Goal: Feedback & Contribution: Contribute content

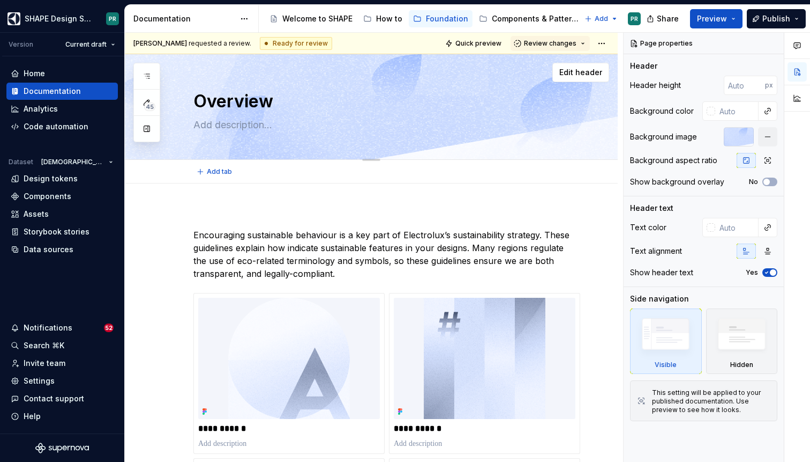
click at [603, 130] on div "Overview Edit header" at bounding box center [371, 107] width 493 height 106
click at [443, 69] on div "Edit header" at bounding box center [367, 72] width 485 height 19
click at [732, 18] on button "Preview" at bounding box center [716, 18] width 53 height 19
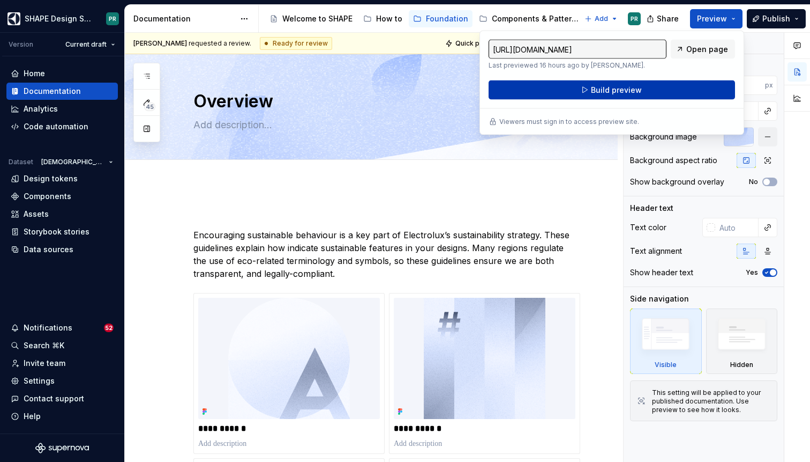
click at [678, 91] on button "Build preview" at bounding box center [612, 89] width 247 height 19
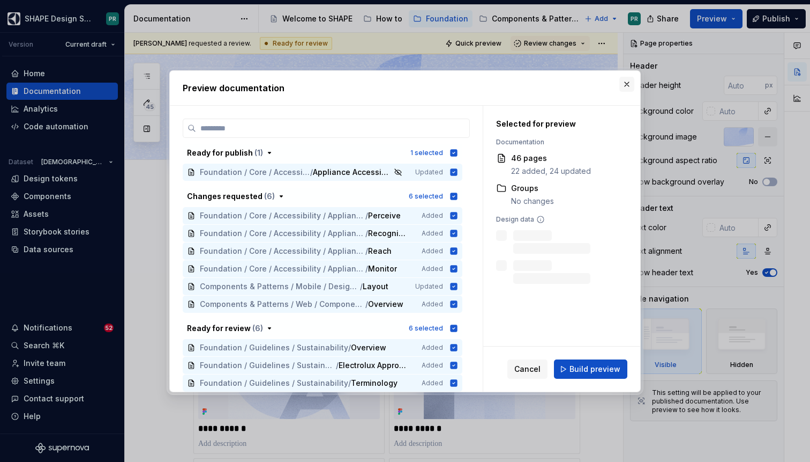
click at [629, 85] on button "button" at bounding box center [627, 84] width 15 height 15
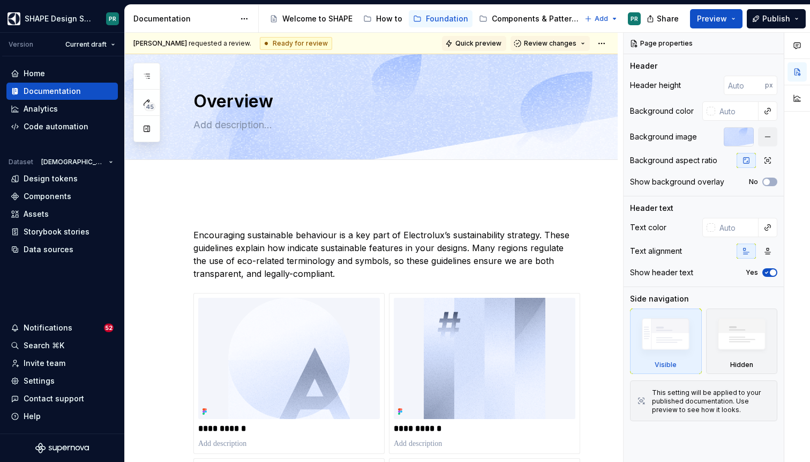
click at [489, 48] on button "Quick preview" at bounding box center [474, 43] width 64 height 15
click at [609, 43] on html "SHAPE Design System PR Version Current draft Home Documentation Analytics Code …" at bounding box center [405, 231] width 810 height 462
click at [737, 17] on html "SHAPE Design System PR Version Current draft Home Documentation Analytics Code …" at bounding box center [405, 231] width 810 height 462
click at [738, 16] on button "Preview" at bounding box center [716, 18] width 53 height 19
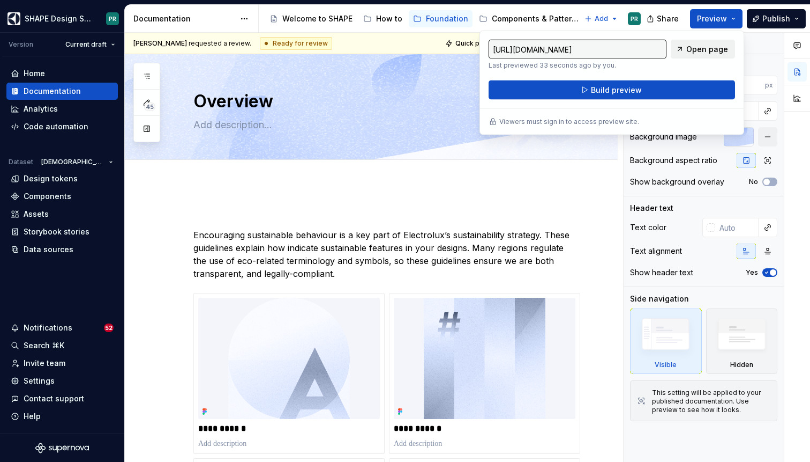
click at [710, 44] on span "Open page" at bounding box center [708, 49] width 42 height 11
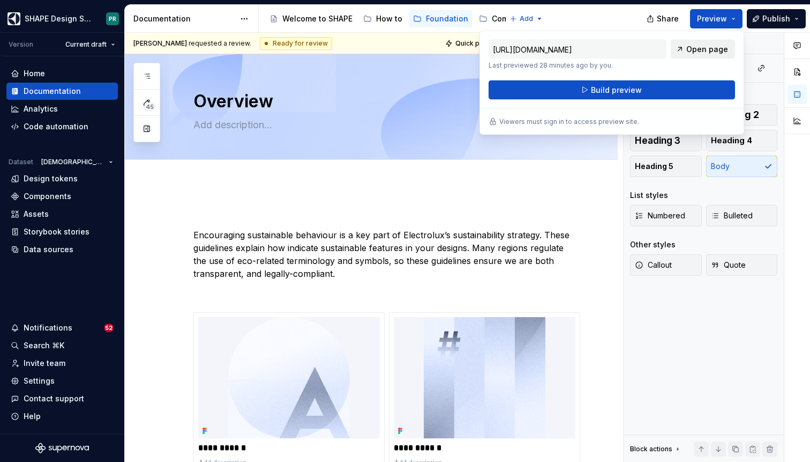
type textarea "*"
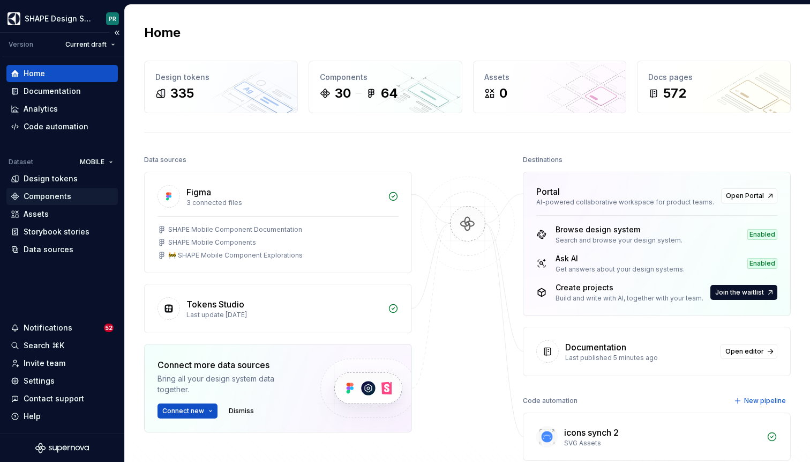
click at [72, 194] on div "Components" at bounding box center [62, 196] width 103 height 11
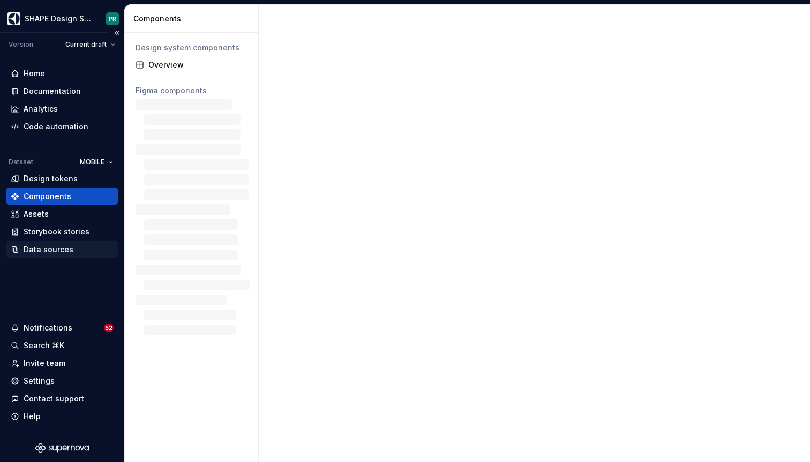
click at [57, 246] on div "Data sources" at bounding box center [49, 249] width 50 height 11
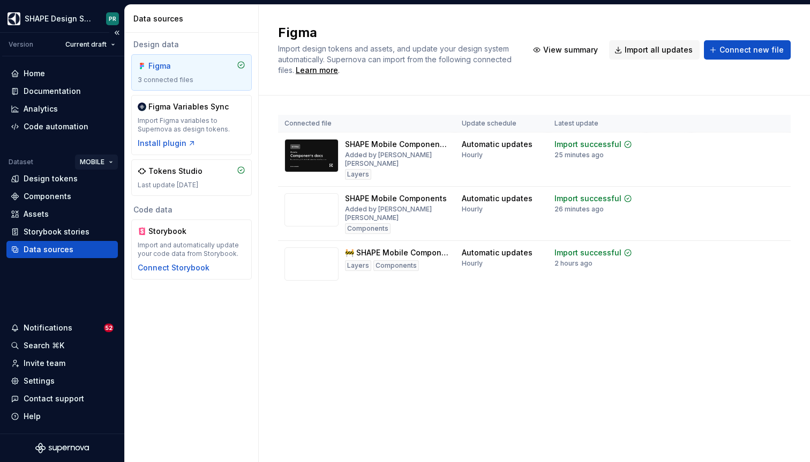
click at [108, 161] on html "SHAPE Design System PR Version Current draft Home Documentation Analytics Code …" at bounding box center [405, 231] width 810 height 462
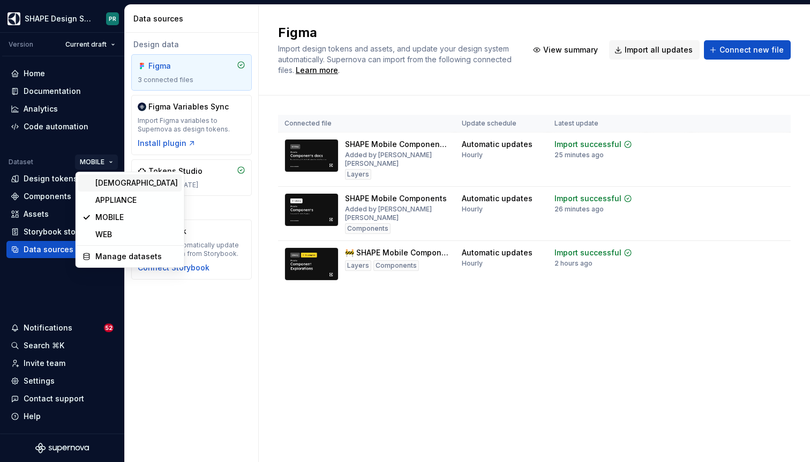
click at [125, 182] on div "[DEMOGRAPHIC_DATA]" at bounding box center [136, 182] width 83 height 11
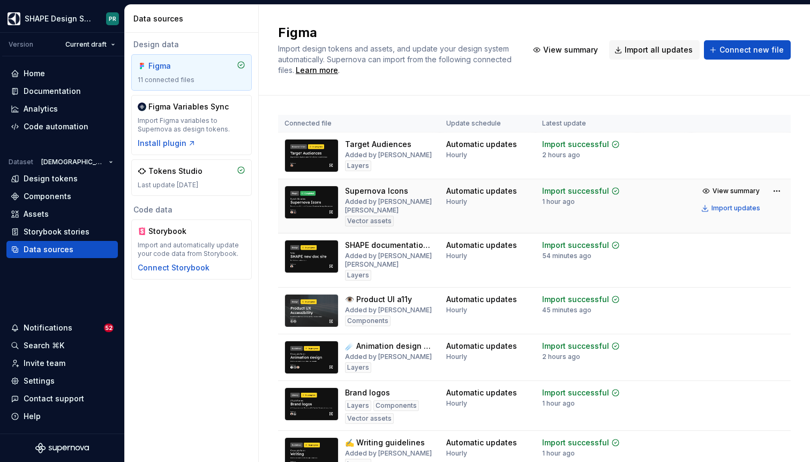
scroll to position [35, 0]
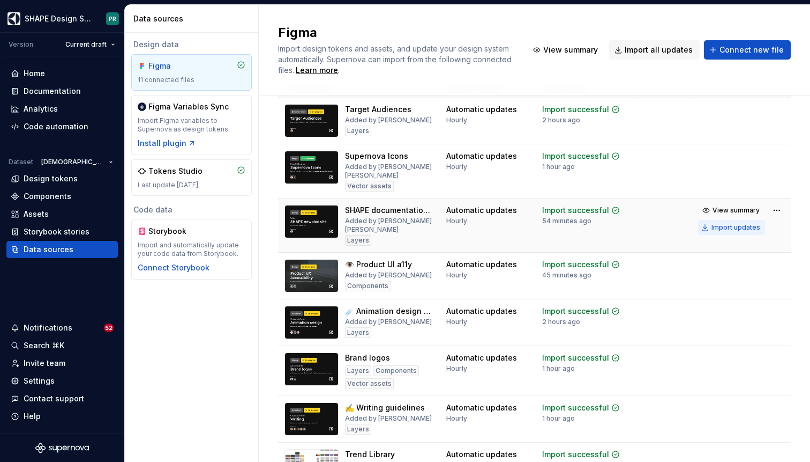
click at [758, 227] on div "Import updates" at bounding box center [736, 227] width 49 height 9
click at [72, 194] on div "Components" at bounding box center [62, 196] width 103 height 11
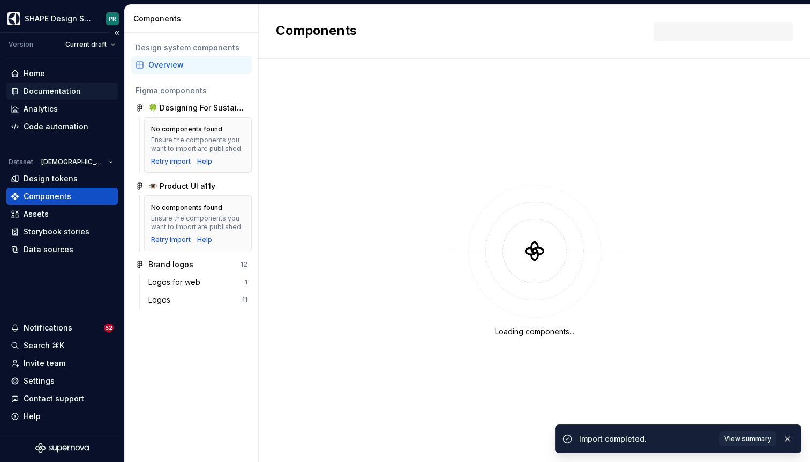
click at [59, 88] on div "Documentation" at bounding box center [52, 91] width 57 height 11
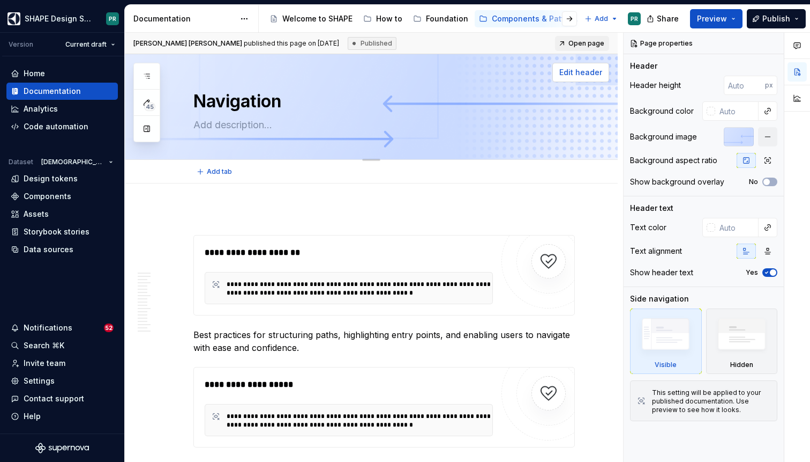
click at [593, 79] on button "Edit header" at bounding box center [581, 72] width 57 height 19
click at [740, 142] on div at bounding box center [739, 136] width 30 height 19
click at [770, 138] on button "button" at bounding box center [767, 136] width 19 height 19
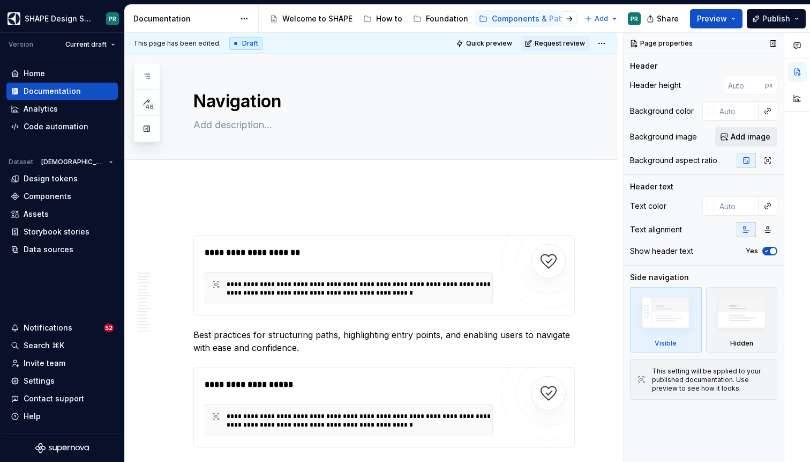
click at [742, 143] on button "Add image" at bounding box center [747, 136] width 62 height 19
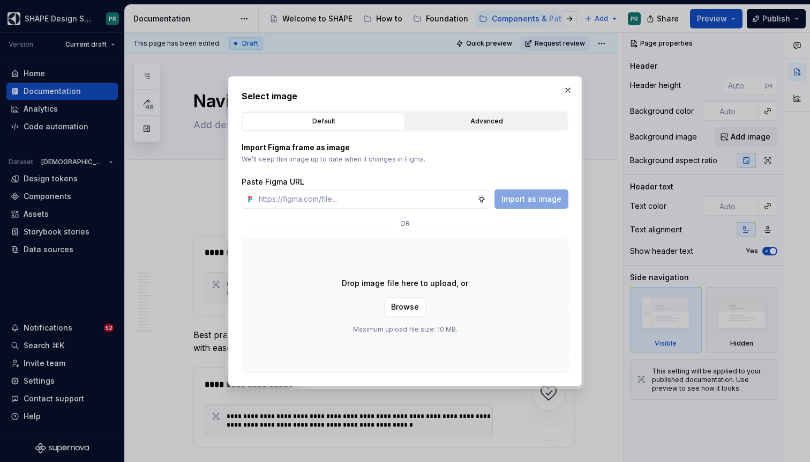
click at [498, 120] on div "Advanced" at bounding box center [487, 121] width 154 height 11
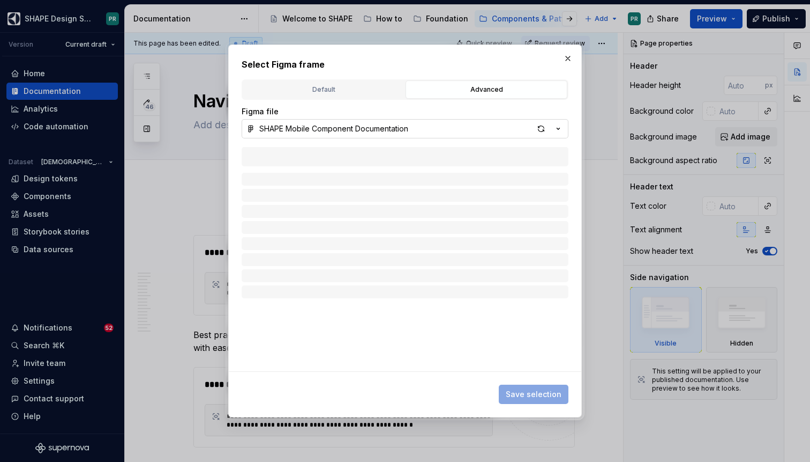
click at [361, 128] on div "SHAPE Mobile Component Documentation" at bounding box center [333, 128] width 149 height 11
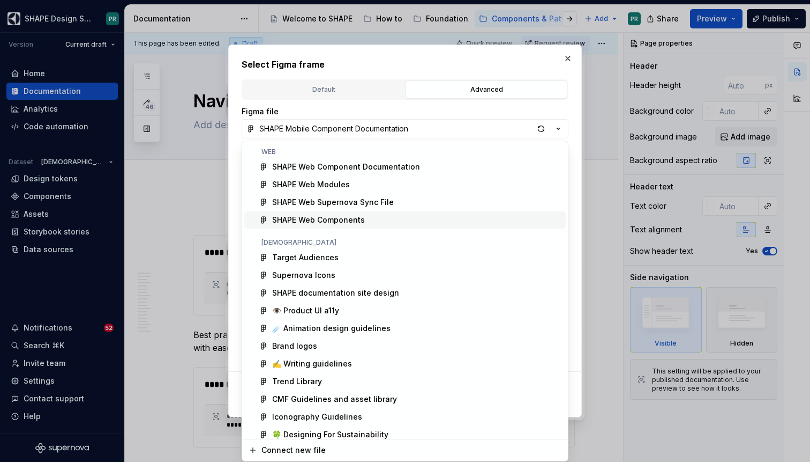
type textarea "*"
click at [410, 292] on div "SHAPE documentation site design" at bounding box center [416, 292] width 289 height 11
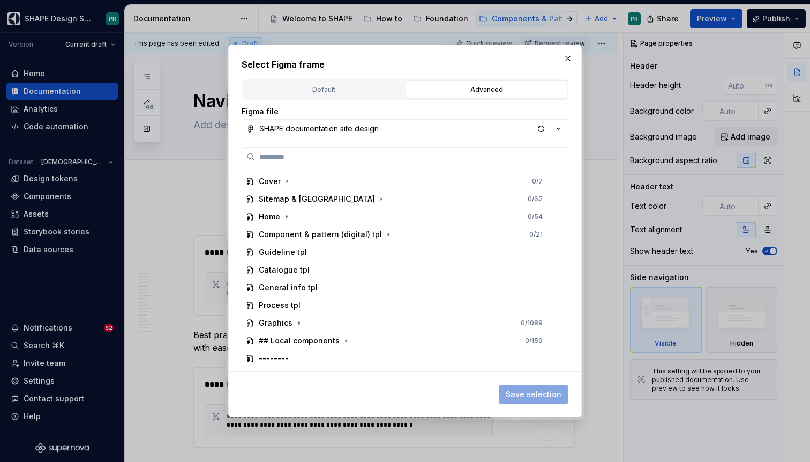
type input "**********"
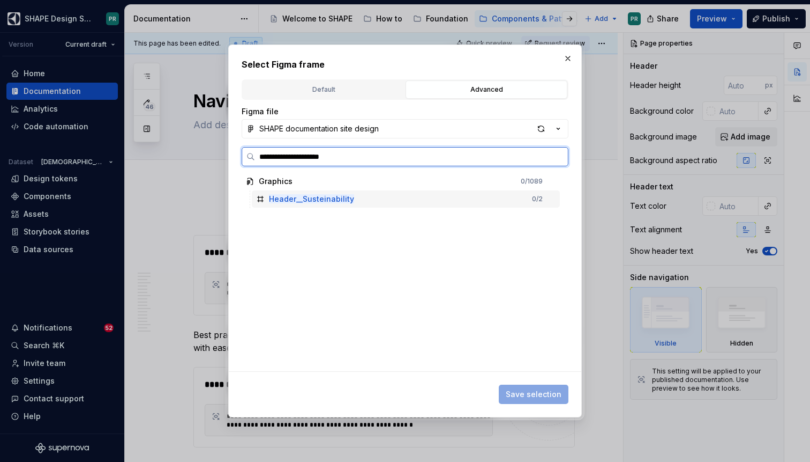
click at [356, 204] on div "Header__Susteinability 0 / 2" at bounding box center [406, 198] width 308 height 17
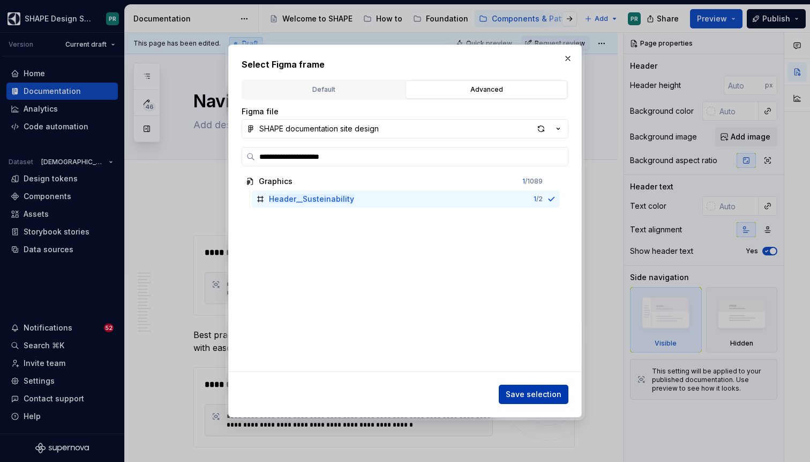
click at [540, 400] on button "Save selection" at bounding box center [534, 393] width 70 height 19
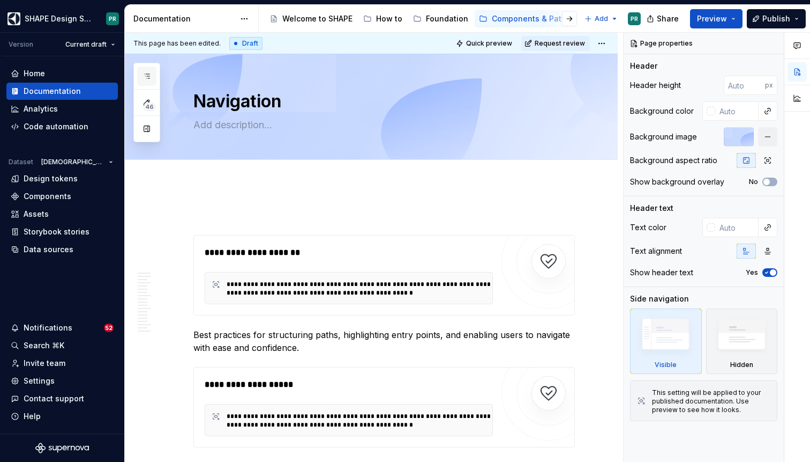
click at [147, 67] on button "button" at bounding box center [146, 75] width 19 height 19
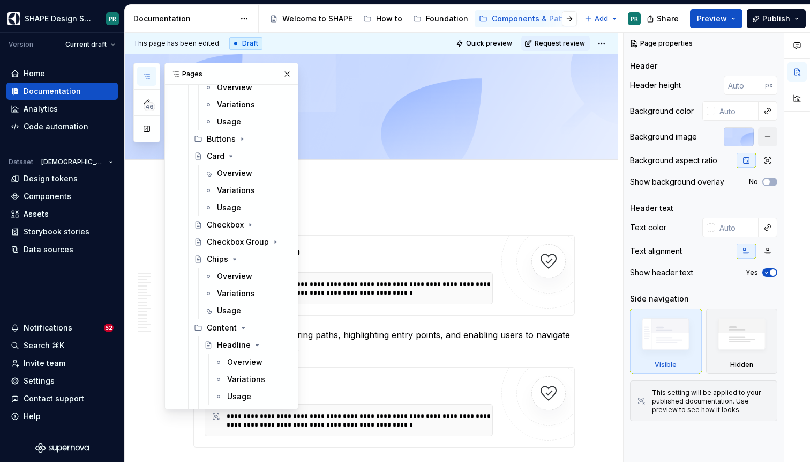
scroll to position [307, 0]
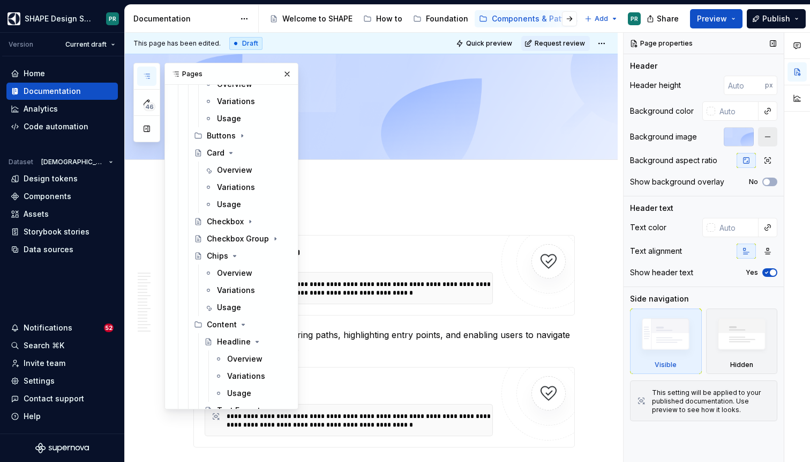
click at [769, 135] on button "button" at bounding box center [767, 136] width 19 height 19
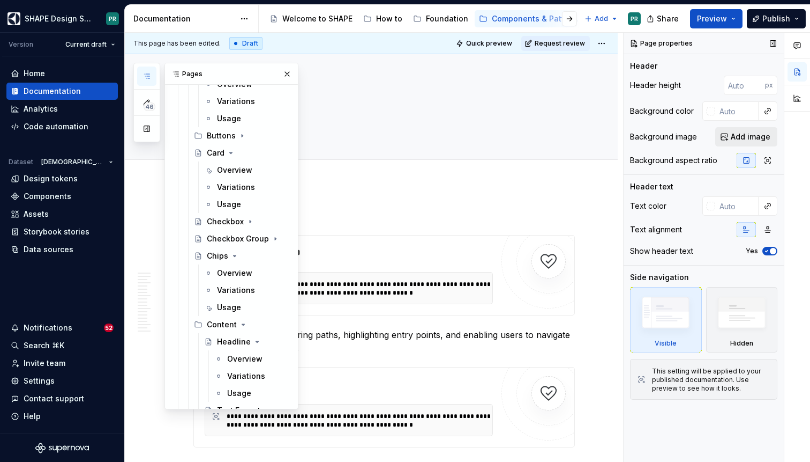
click at [733, 136] on span "Add image" at bounding box center [751, 136] width 40 height 11
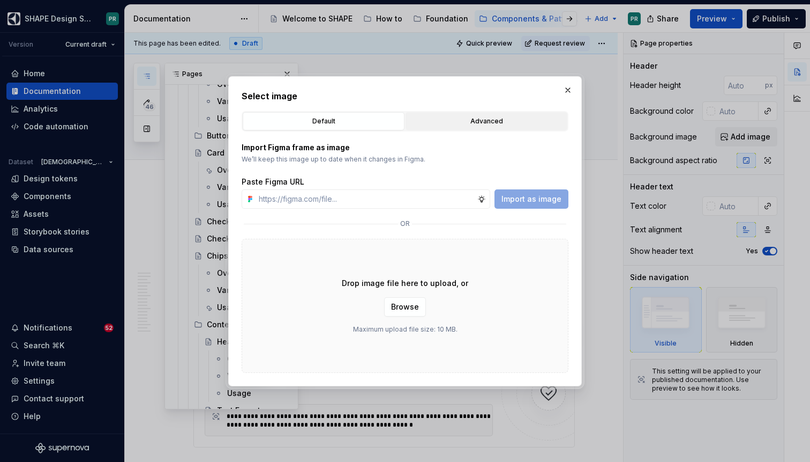
type textarea "*"
click at [503, 119] on div "Advanced" at bounding box center [487, 121] width 154 height 11
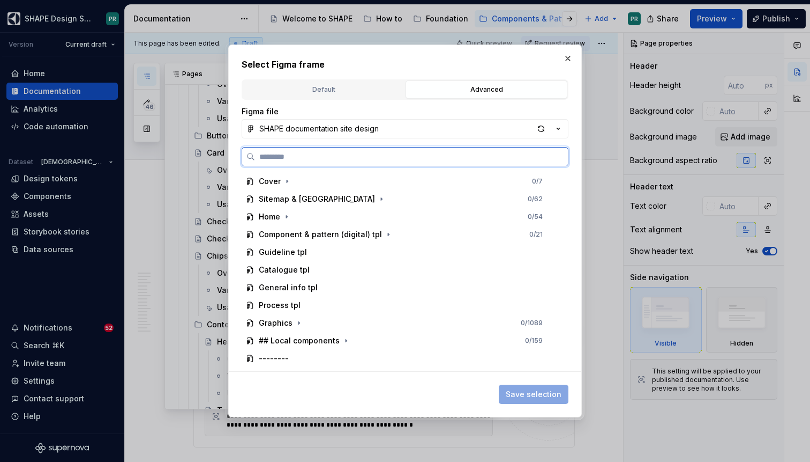
click at [425, 151] on input "search" at bounding box center [411, 156] width 313 height 11
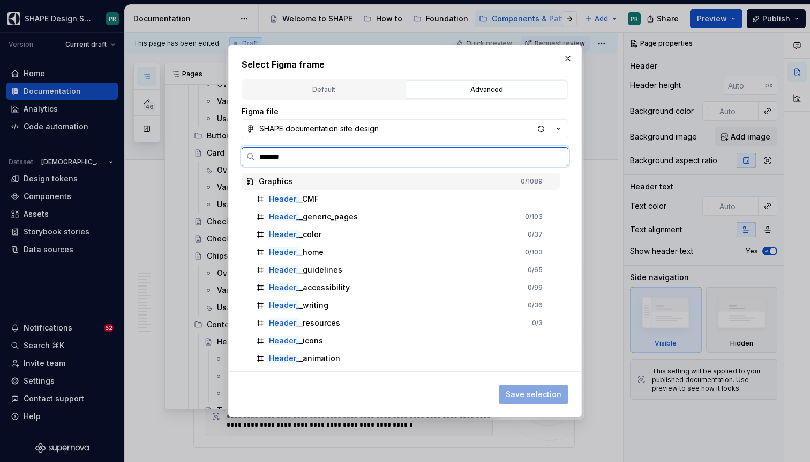
type input "********"
click at [315, 271] on div "Header__ guidelines" at bounding box center [305, 269] width 73 height 11
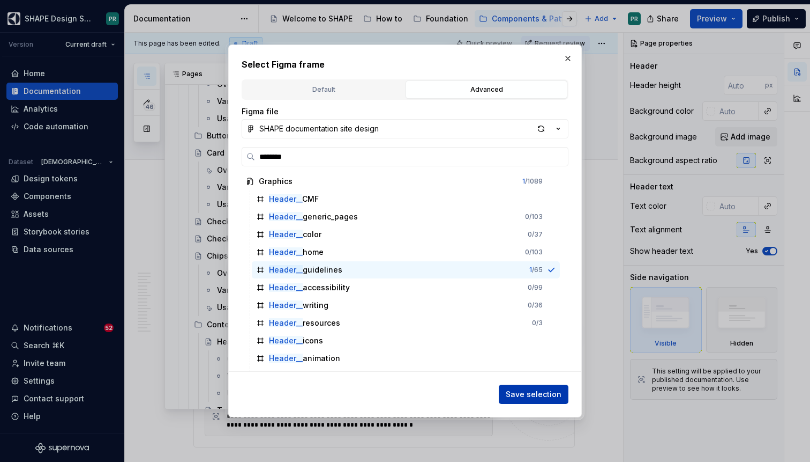
click at [548, 395] on span "Save selection" at bounding box center [534, 394] width 56 height 11
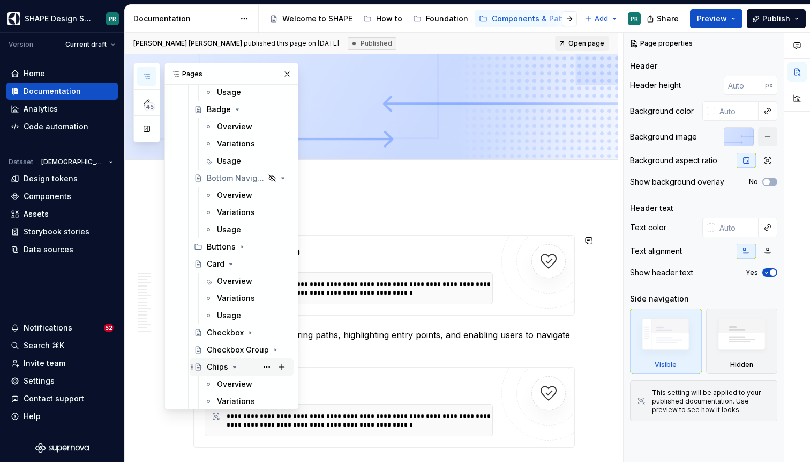
scroll to position [0, 0]
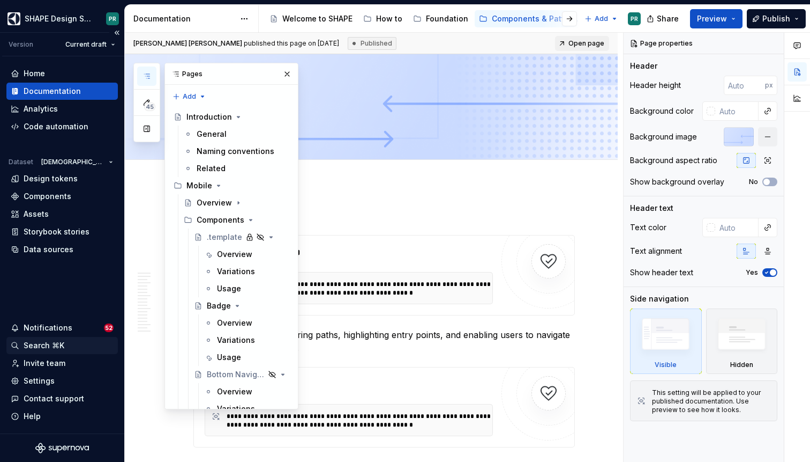
click at [34, 349] on div "Search ⌘K" at bounding box center [44, 345] width 41 height 11
type textarea "*"
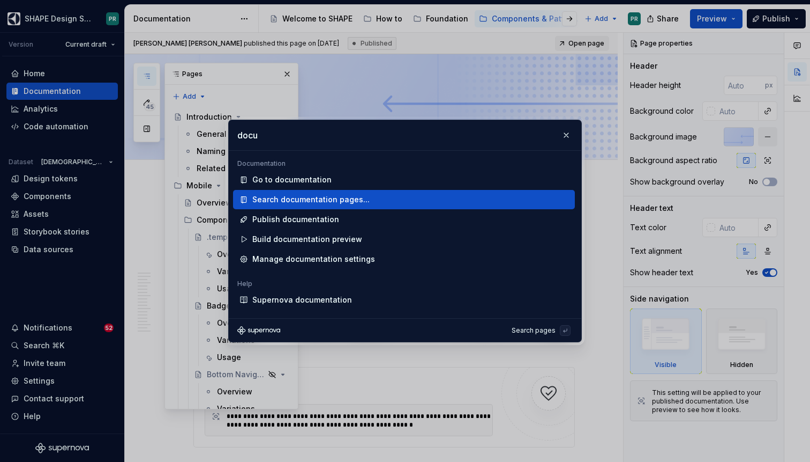
type input "docu"
click at [321, 199] on div "Search documentation pages..." at bounding box center [310, 199] width 117 height 11
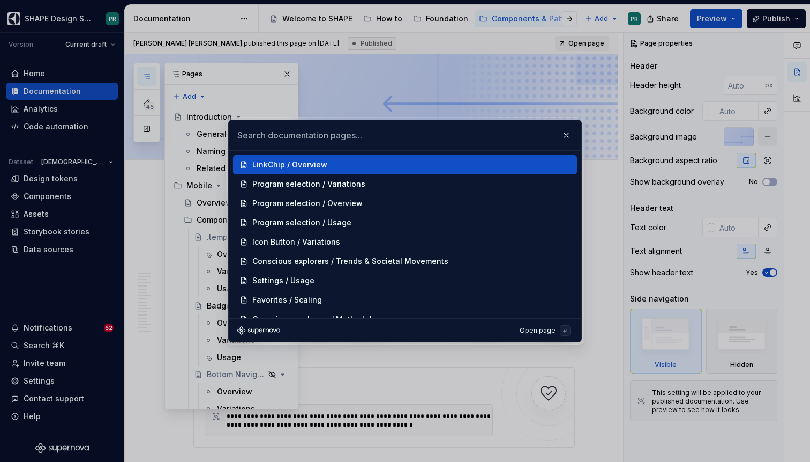
click at [289, 134] on input "text" at bounding box center [405, 135] width 353 height 30
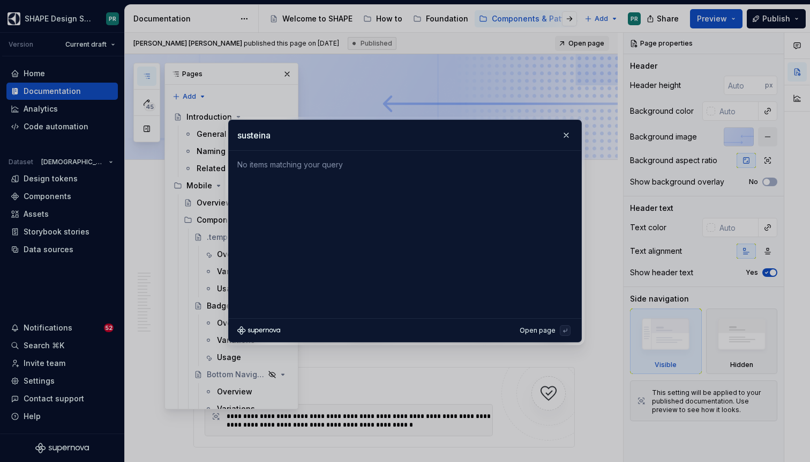
type input "sustein"
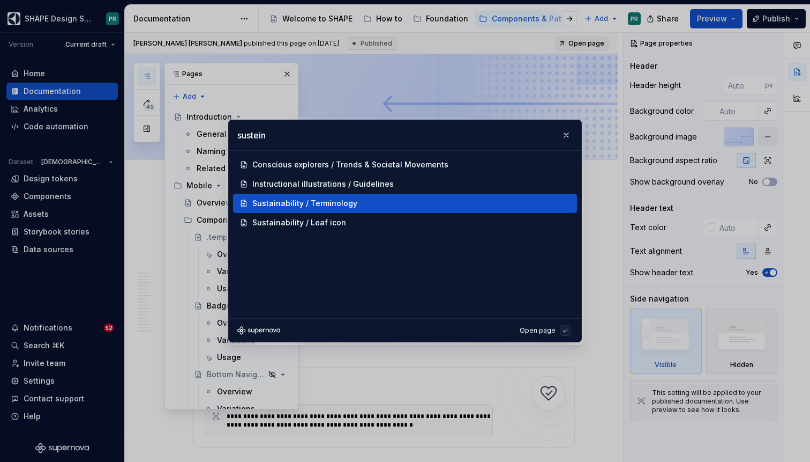
click at [338, 202] on div "Sustainability / Terminology" at bounding box center [304, 203] width 105 height 11
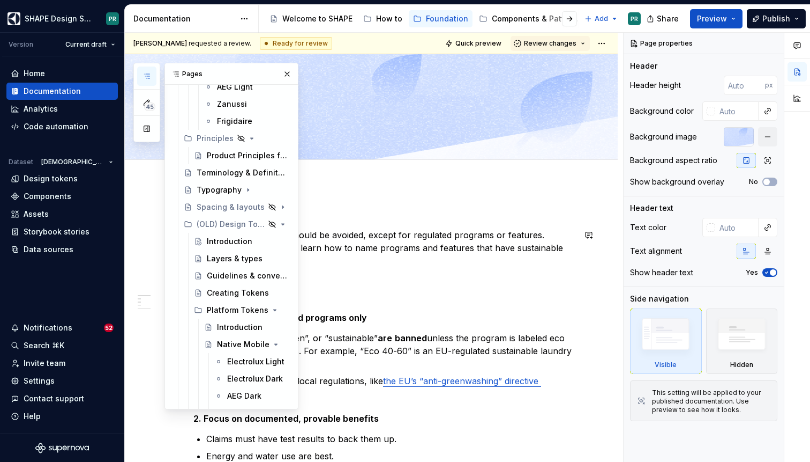
scroll to position [163, 0]
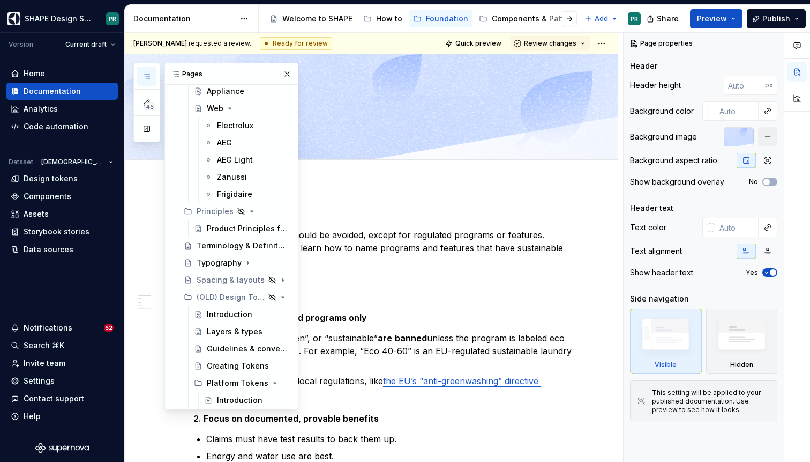
click at [150, 83] on button "button" at bounding box center [146, 75] width 19 height 19
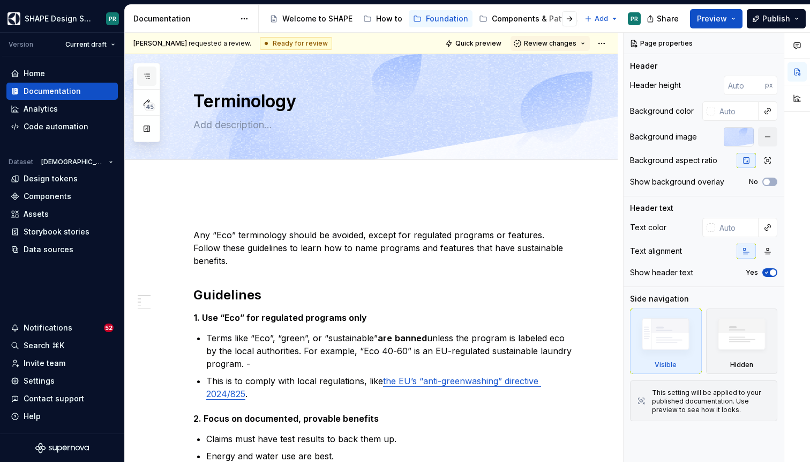
click at [147, 74] on icon "button" at bounding box center [147, 76] width 9 height 9
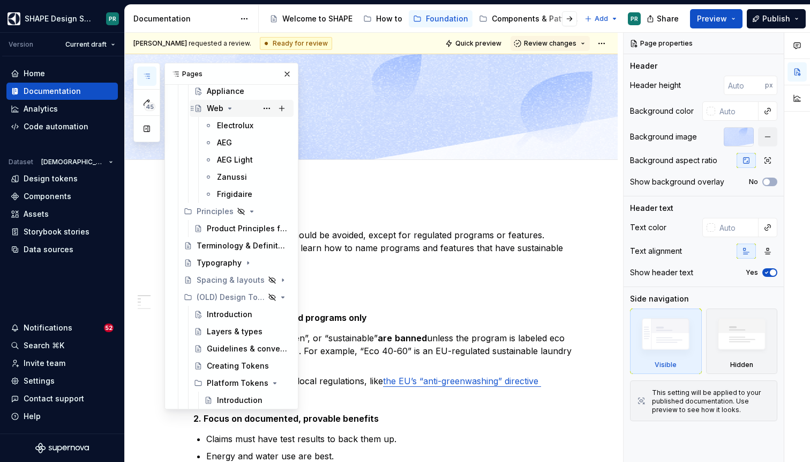
scroll to position [0, 0]
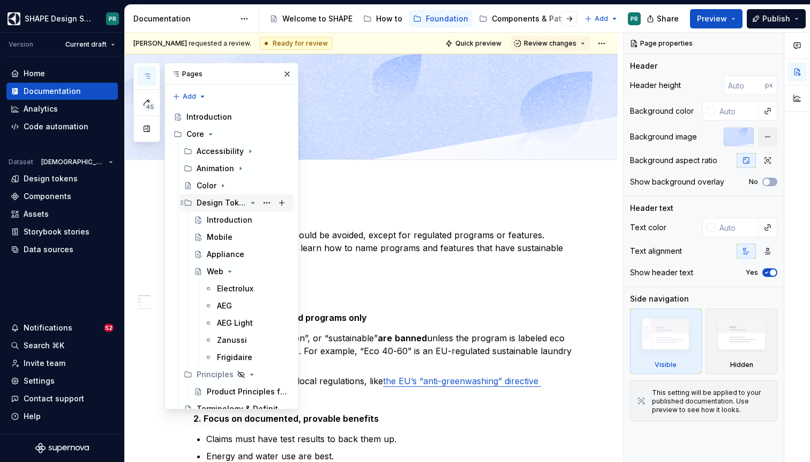
click at [252, 199] on icon "Page tree" at bounding box center [253, 202] width 9 height 9
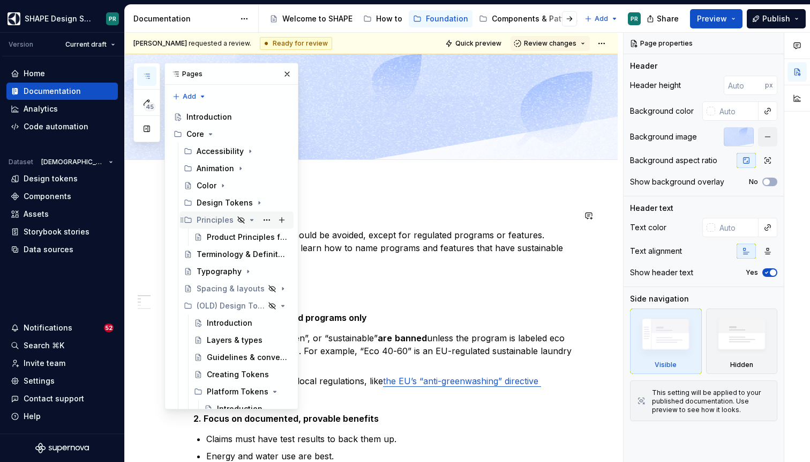
click at [251, 219] on icon "Page tree" at bounding box center [252, 219] width 3 height 1
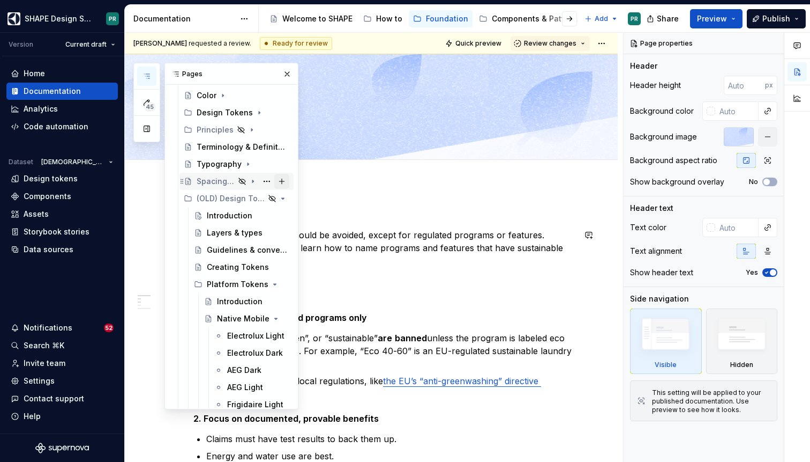
scroll to position [98, 0]
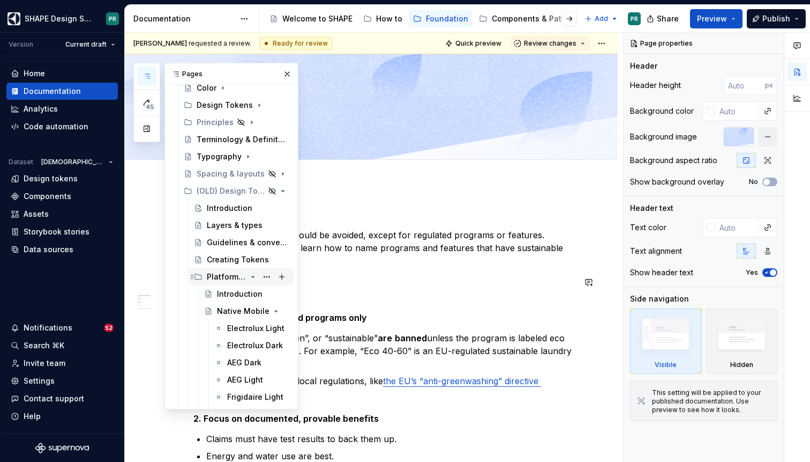
click at [252, 278] on icon "Page tree" at bounding box center [253, 276] width 9 height 9
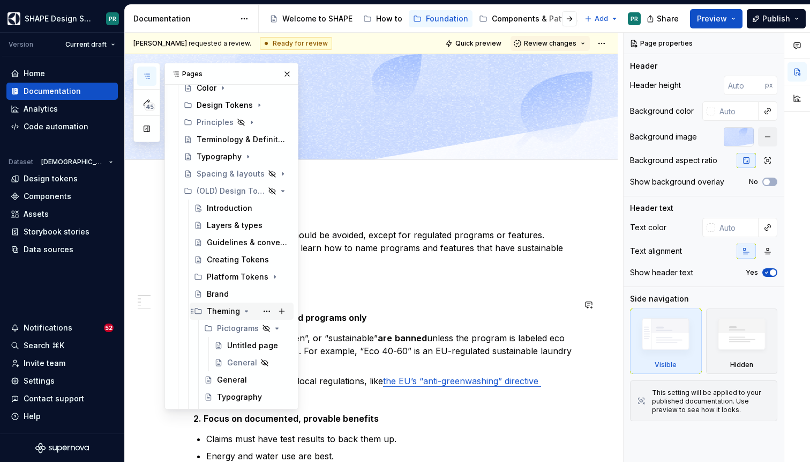
click at [243, 309] on icon "Page tree" at bounding box center [246, 311] width 9 height 9
click at [251, 191] on icon "Page tree" at bounding box center [253, 191] width 9 height 9
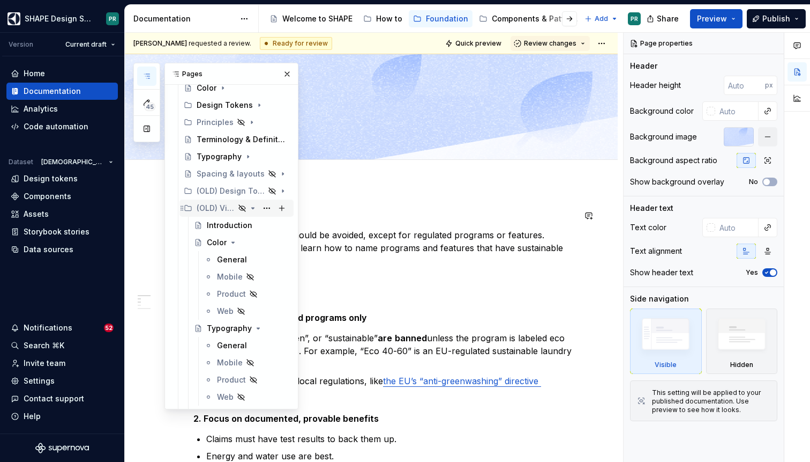
click at [253, 209] on icon "Page tree" at bounding box center [253, 208] width 9 height 9
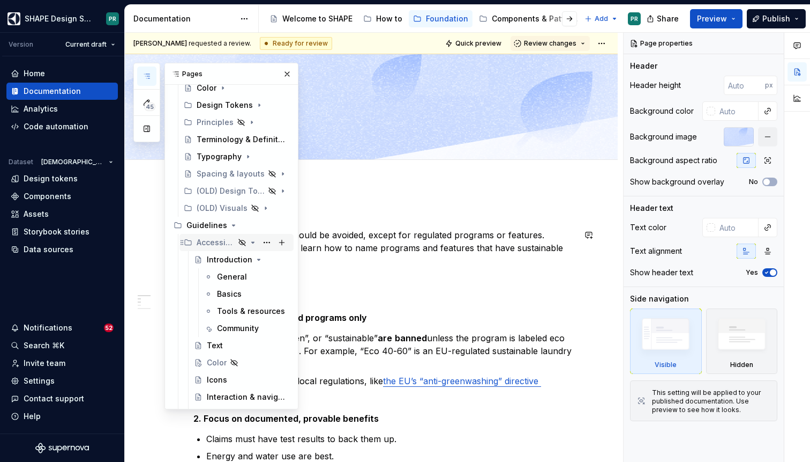
click at [254, 241] on icon "Page tree" at bounding box center [253, 242] width 9 height 9
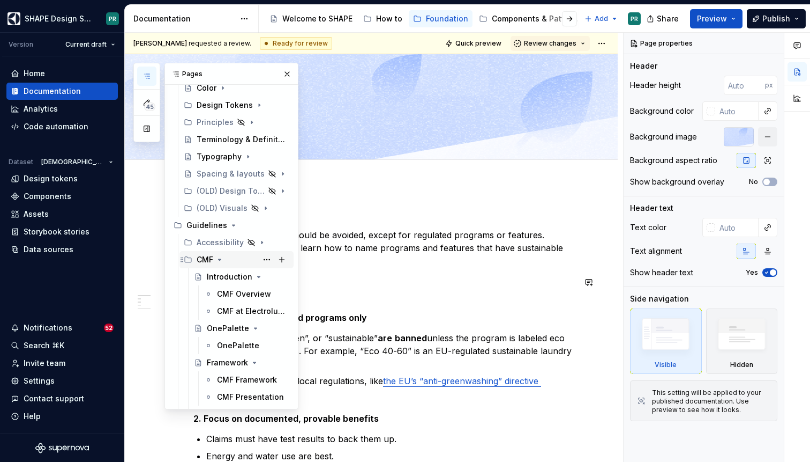
click at [219, 260] on icon "Page tree" at bounding box center [220, 259] width 3 height 1
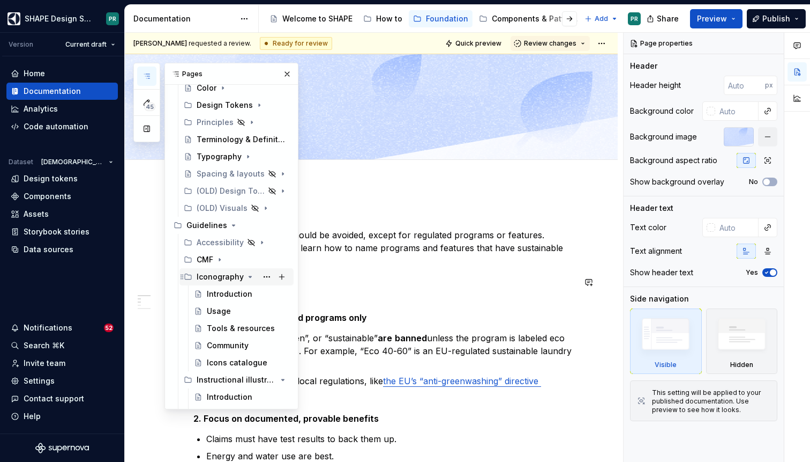
click at [246, 274] on icon "Page tree" at bounding box center [250, 276] width 9 height 9
click at [253, 293] on icon "Page tree" at bounding box center [253, 293] width 3 height 1
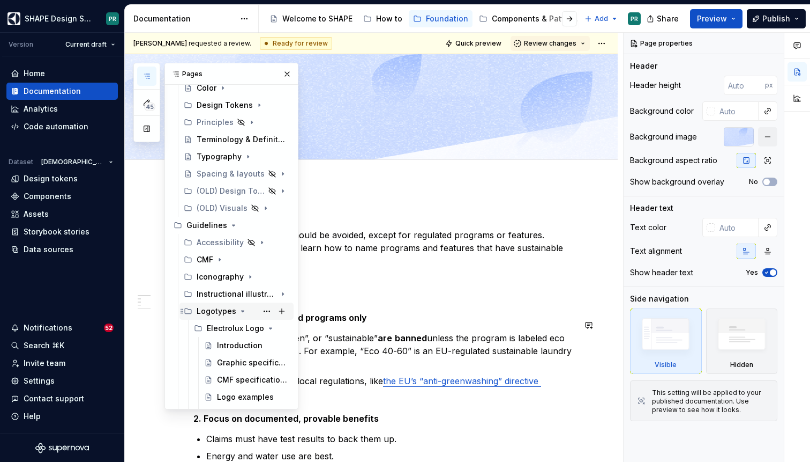
click at [240, 311] on icon "Page tree" at bounding box center [243, 311] width 9 height 9
click at [246, 326] on icon "Page tree" at bounding box center [245, 328] width 9 height 9
click at [230, 346] on icon "Page tree" at bounding box center [231, 345] width 3 height 1
click at [229, 362] on icon "Page tree" at bounding box center [230, 362] width 3 height 1
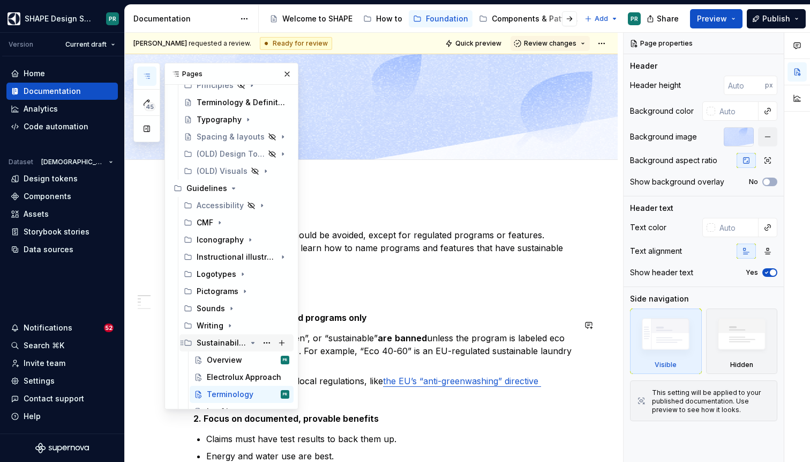
scroll to position [137, 0]
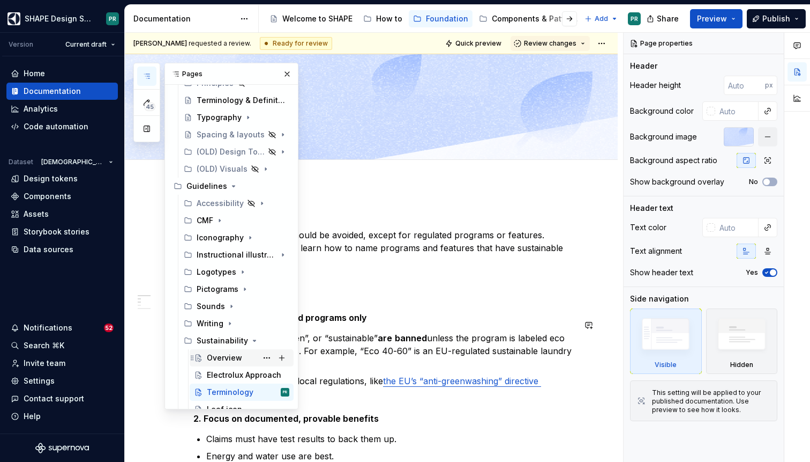
click at [233, 361] on div "Overview" at bounding box center [224, 357] width 35 height 11
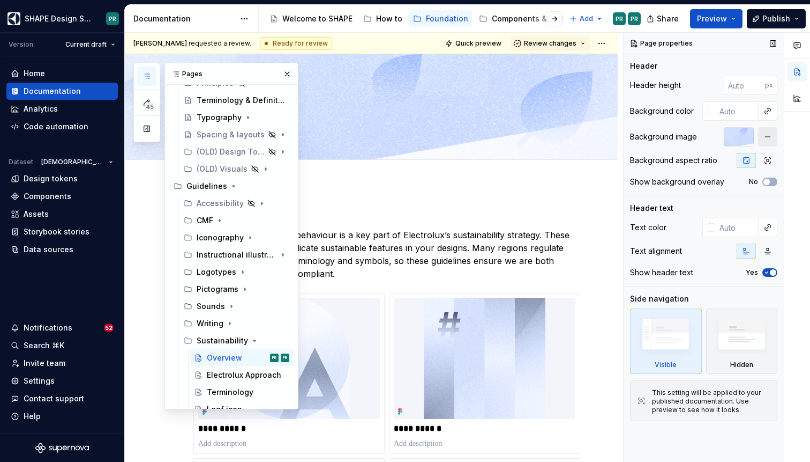
click at [767, 137] on button "button" at bounding box center [767, 136] width 19 height 19
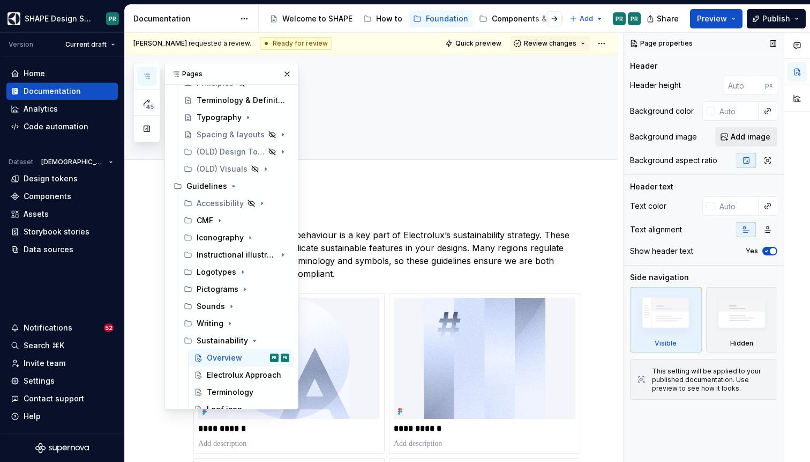
click at [744, 137] on span "Add image" at bounding box center [751, 136] width 40 height 11
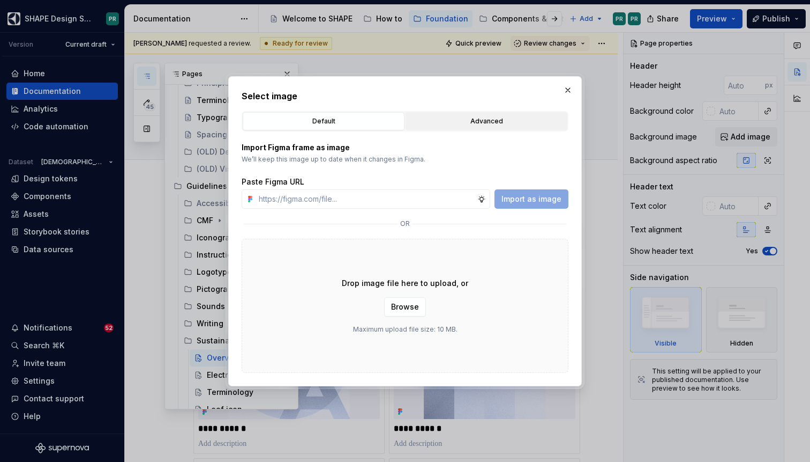
click at [468, 123] on div "Advanced" at bounding box center [487, 121] width 154 height 11
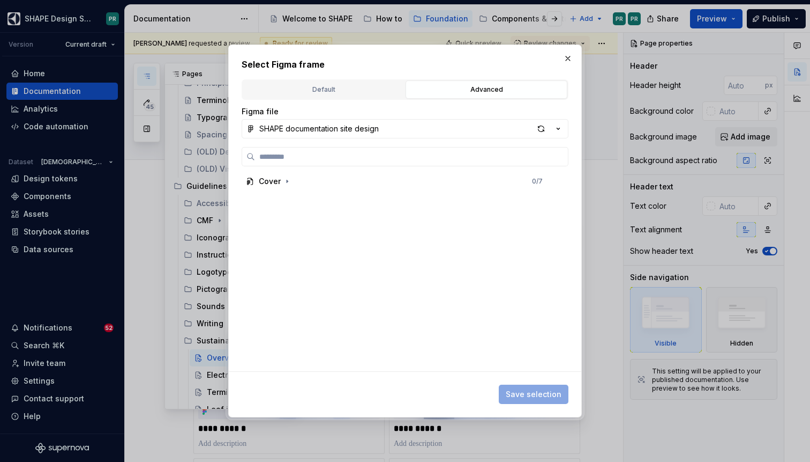
type textarea "*"
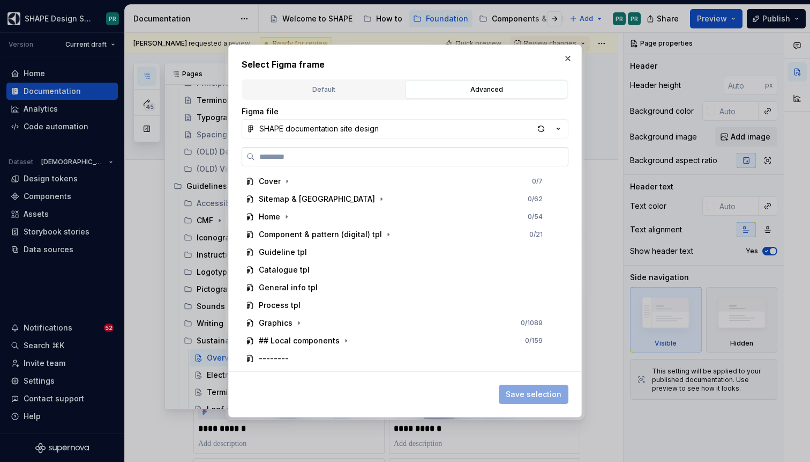
paste input "**********"
type input "**********"
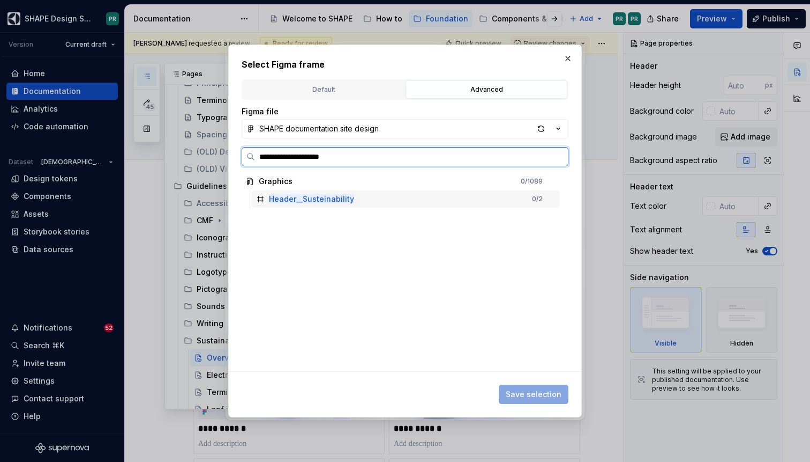
click at [330, 194] on mark "Header__Susteinability" at bounding box center [311, 198] width 85 height 9
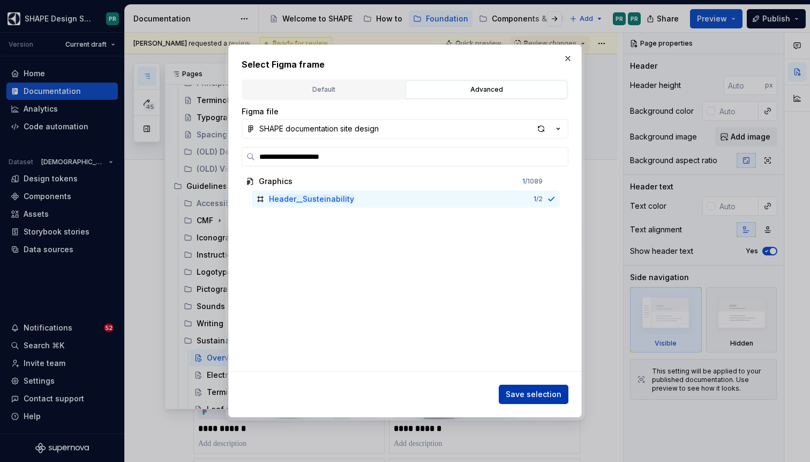
click at [535, 396] on span "Save selection" at bounding box center [534, 394] width 56 height 11
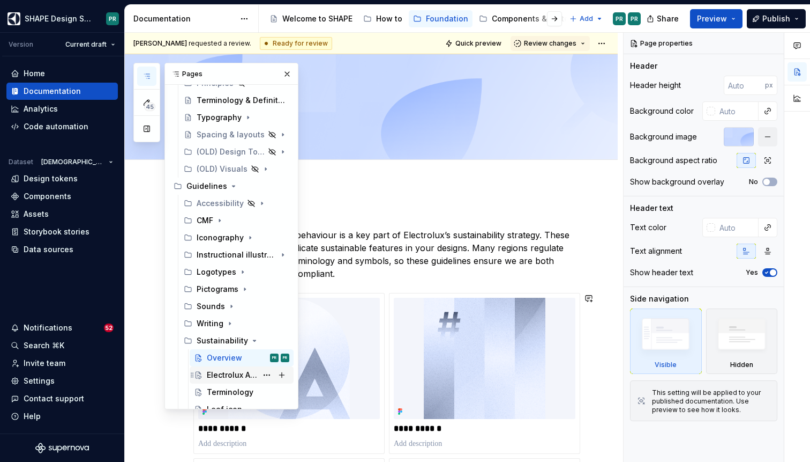
click at [243, 380] on div "Electrolux Approach" at bounding box center [248, 374] width 83 height 15
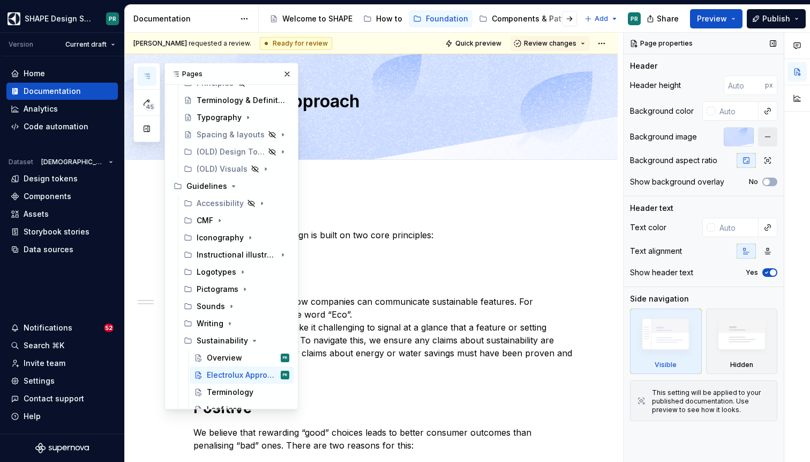
click at [765, 139] on button "button" at bounding box center [767, 136] width 19 height 19
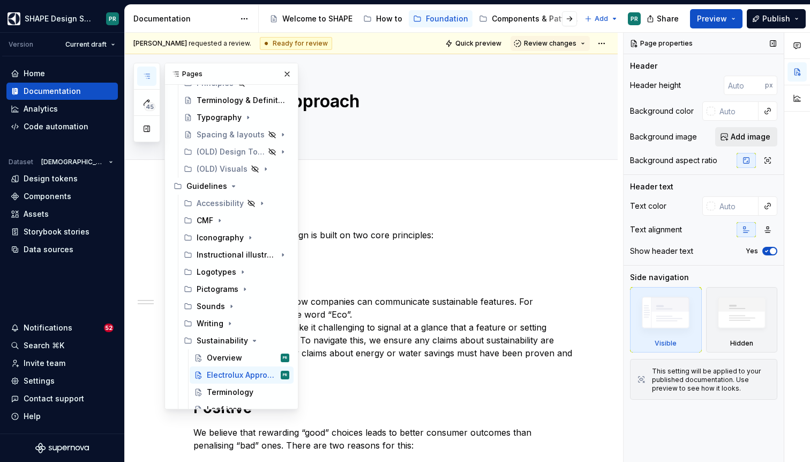
click at [740, 140] on span "Add image" at bounding box center [751, 136] width 40 height 11
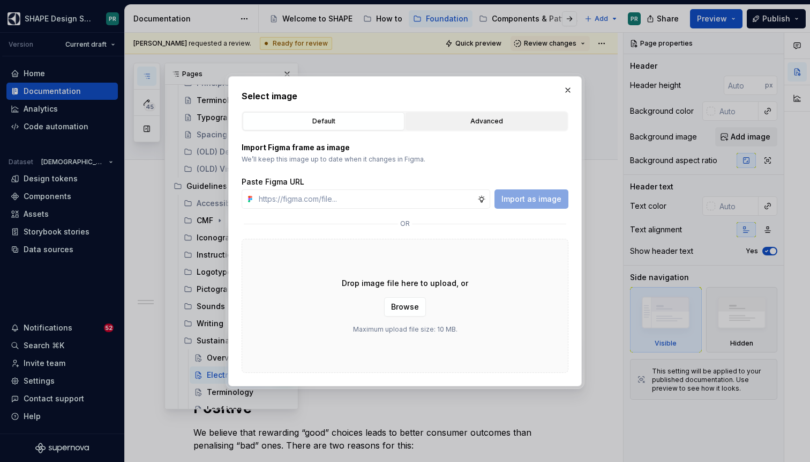
click at [451, 120] on div "Advanced" at bounding box center [487, 121] width 154 height 11
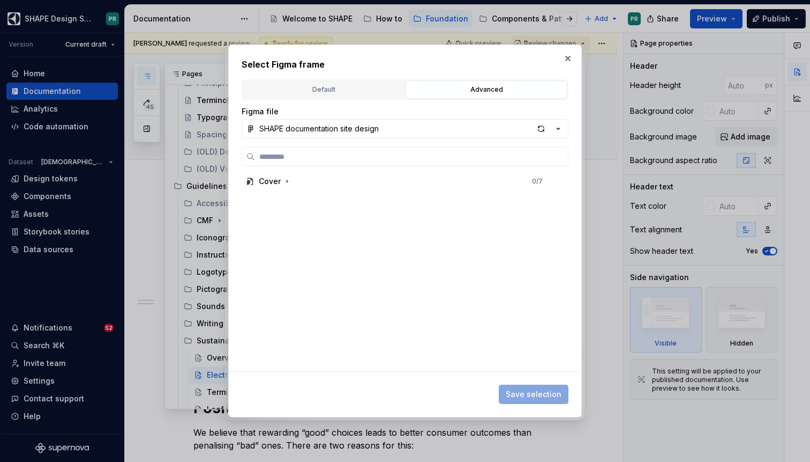
type textarea "*"
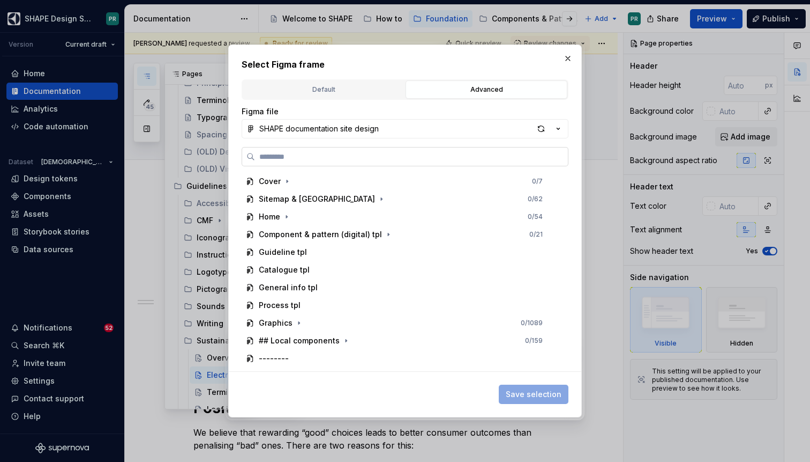
paste input "**********"
type input "**********"
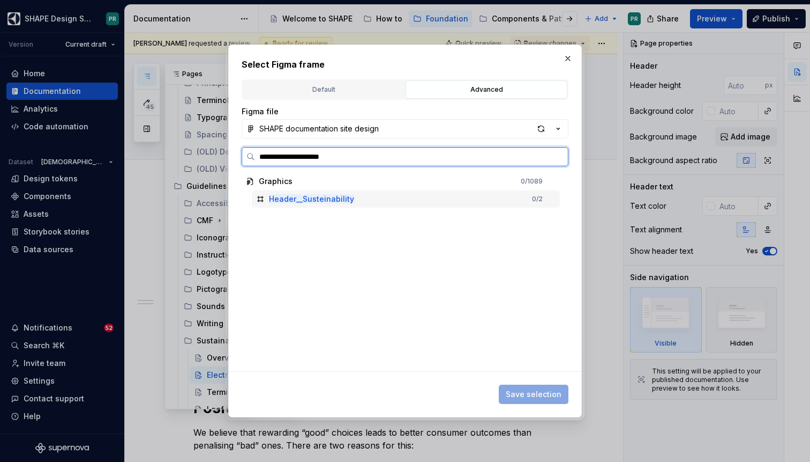
click at [355, 202] on div "Header__Susteinability 0 / 2" at bounding box center [406, 198] width 308 height 17
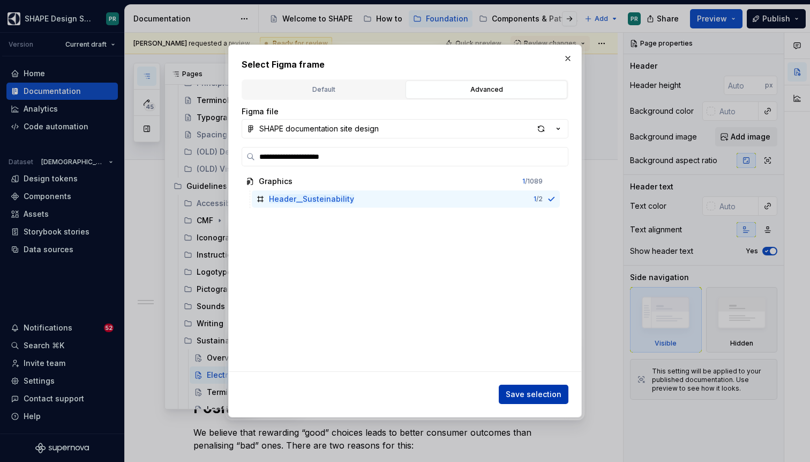
click at [541, 395] on span "Save selection" at bounding box center [534, 394] width 56 height 11
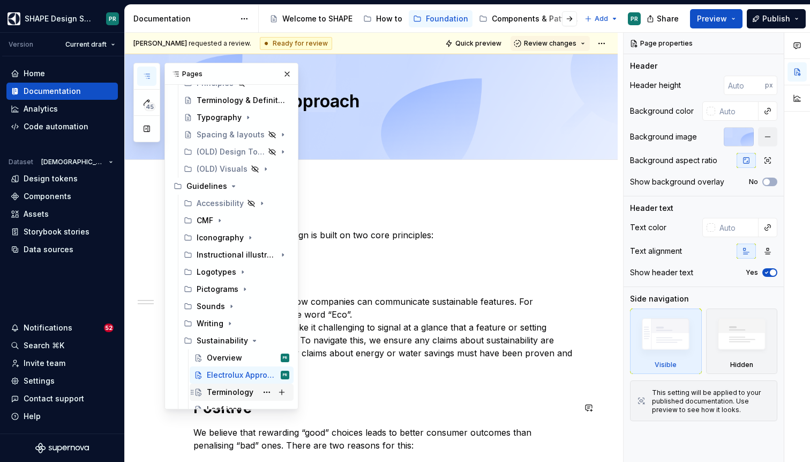
click at [244, 394] on div "Terminology" at bounding box center [230, 391] width 47 height 11
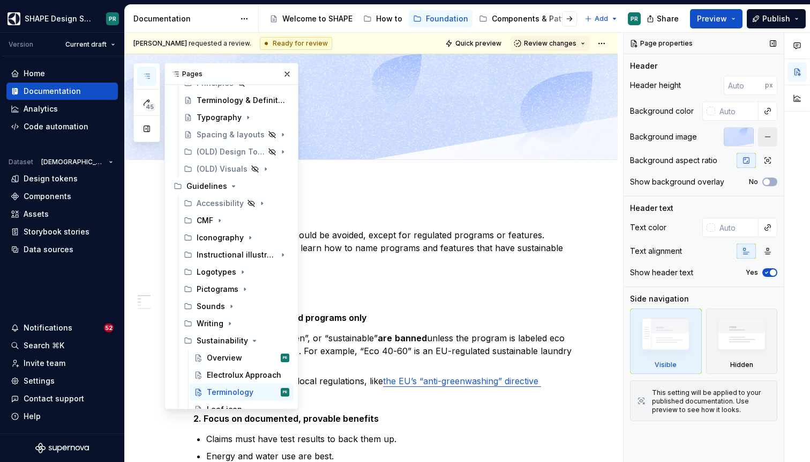
click at [769, 131] on button "button" at bounding box center [767, 136] width 19 height 19
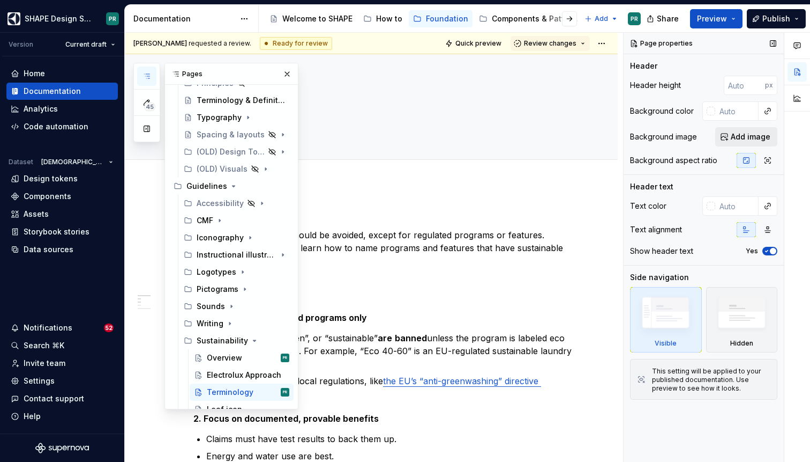
click at [734, 139] on span "Add image" at bounding box center [751, 136] width 40 height 11
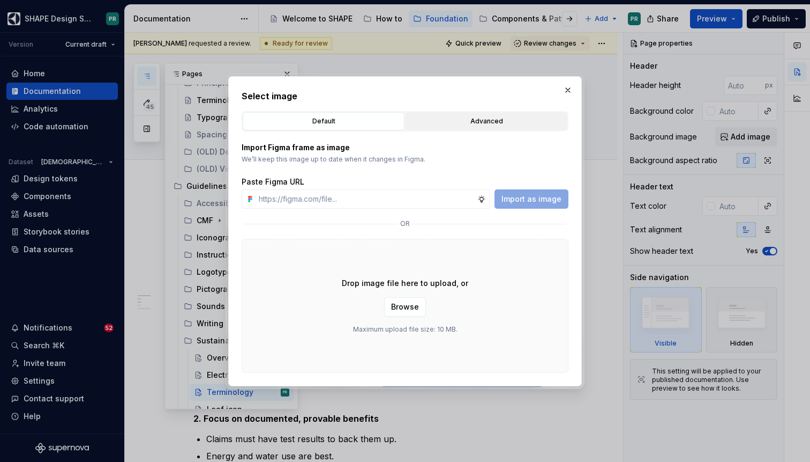
click at [479, 119] on div "Advanced" at bounding box center [487, 121] width 154 height 11
type textarea "*"
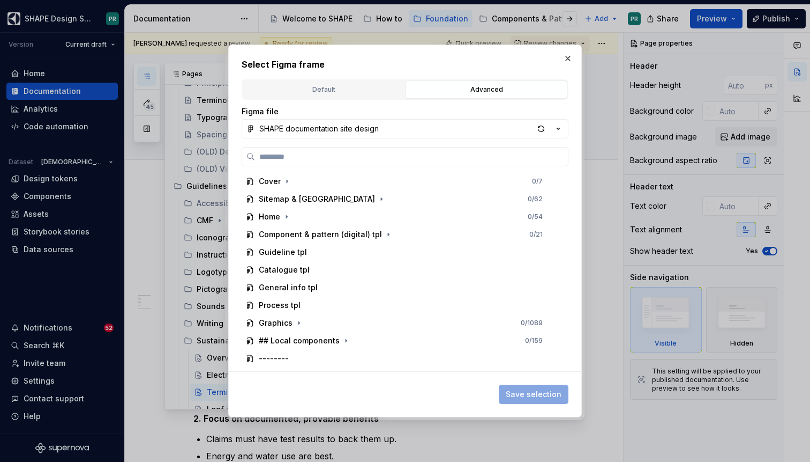
paste input "**********"
type input "**********"
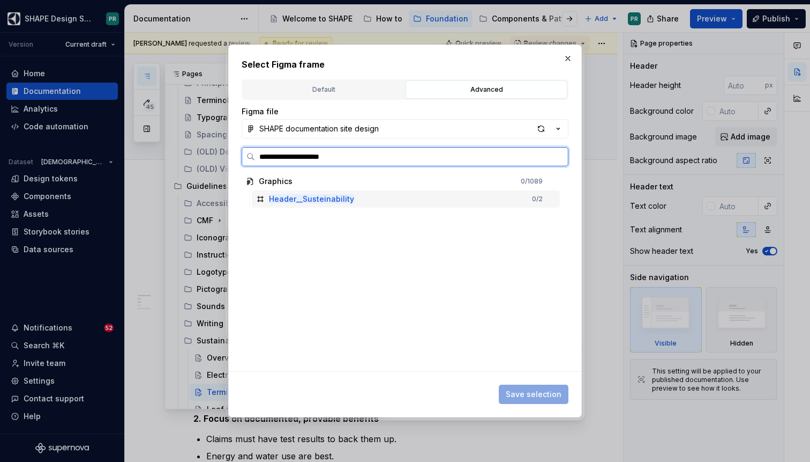
click at [373, 199] on div "Header__Susteinability 0 / 2" at bounding box center [406, 198] width 308 height 17
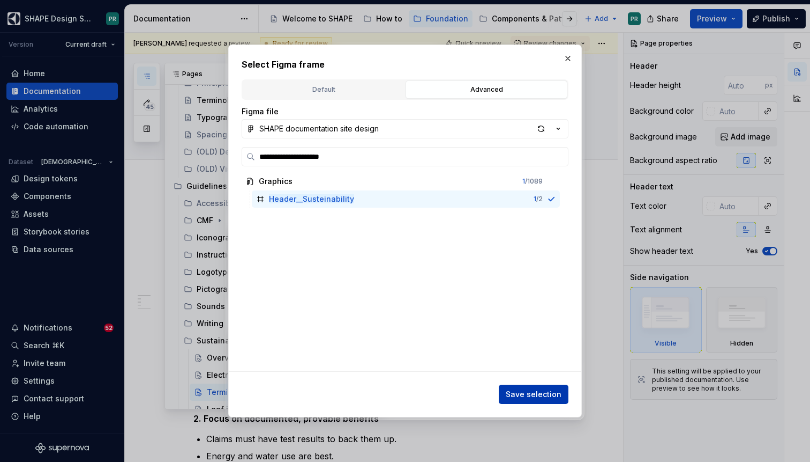
click at [525, 392] on span "Save selection" at bounding box center [534, 394] width 56 height 11
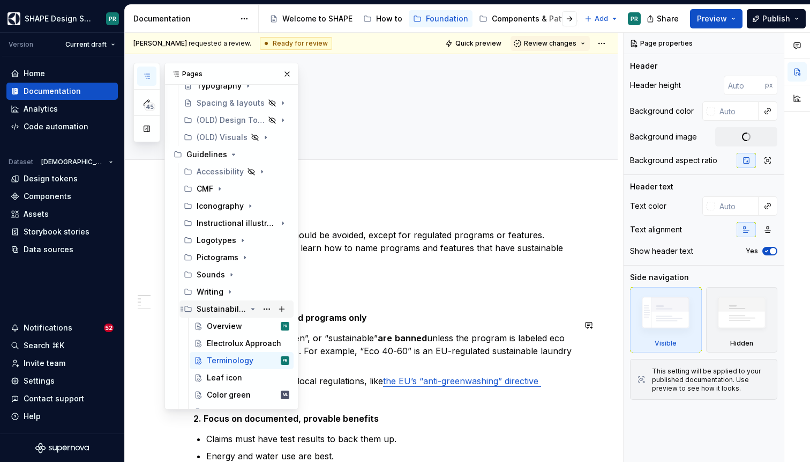
scroll to position [170, 0]
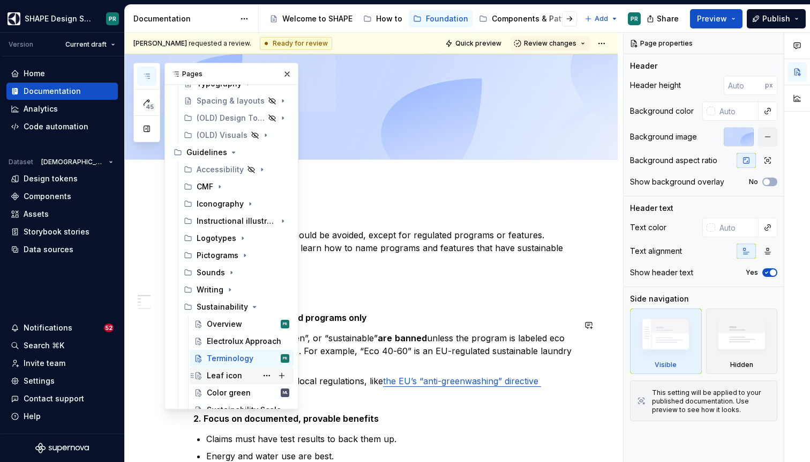
click at [236, 377] on div "Leaf icon" at bounding box center [224, 375] width 35 height 11
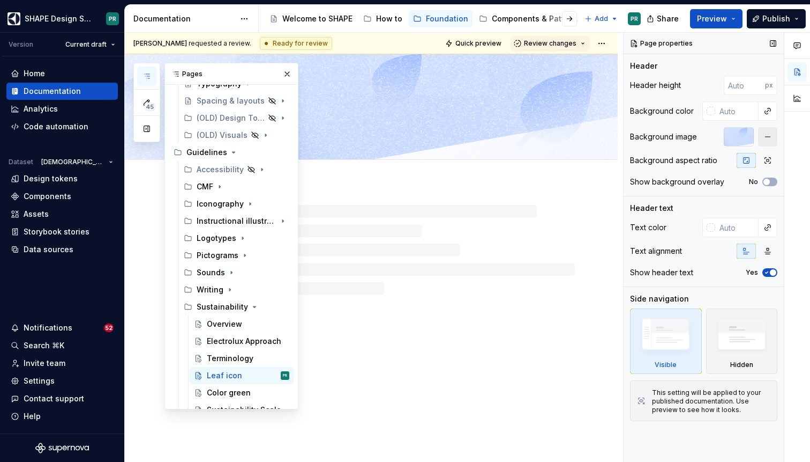
click at [770, 135] on button "button" at bounding box center [767, 136] width 19 height 19
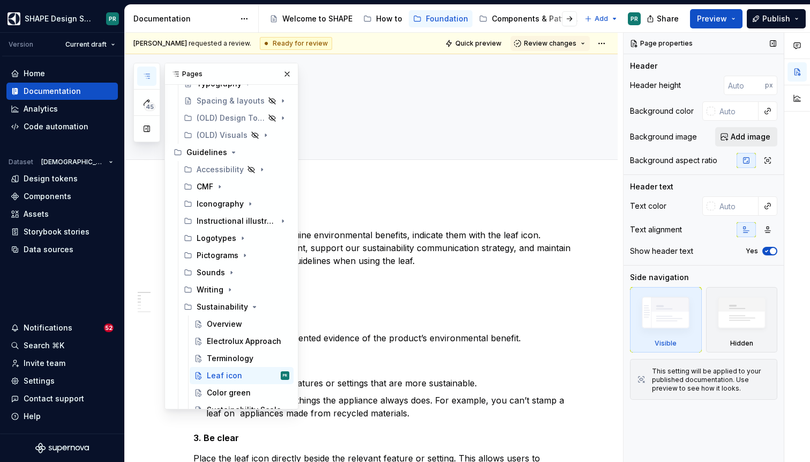
click at [746, 138] on span "Add image" at bounding box center [751, 136] width 40 height 11
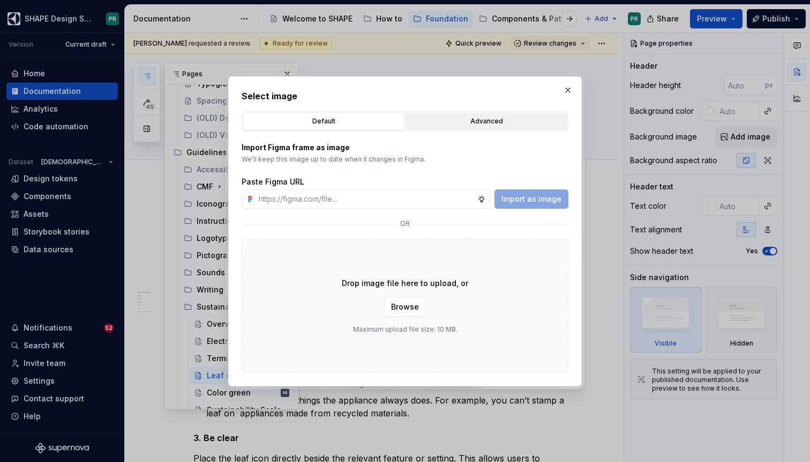
click at [478, 124] on div "Advanced" at bounding box center [487, 121] width 154 height 11
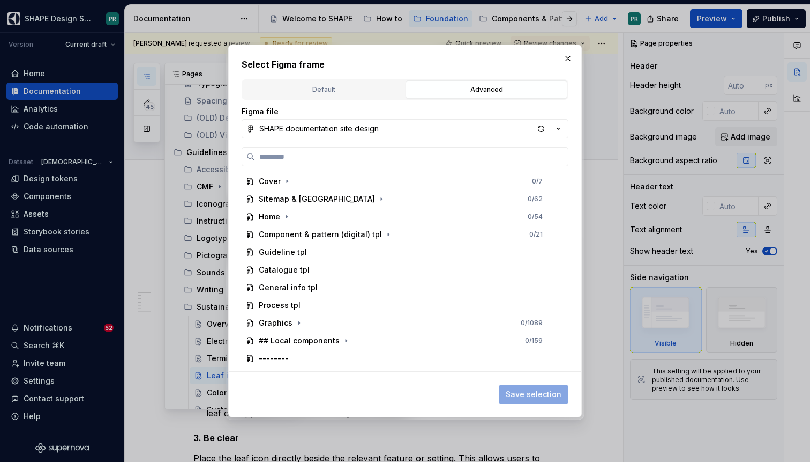
type textarea "*"
paste input "**********"
type input "**********"
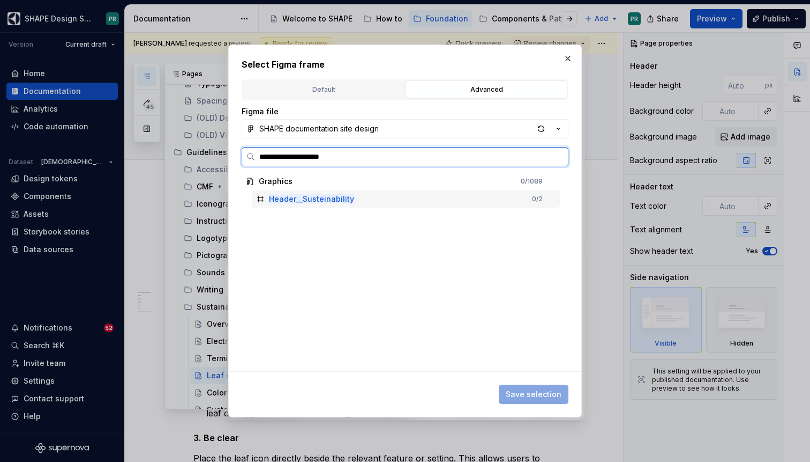
click at [424, 192] on div "Header__Susteinability 0 / 2" at bounding box center [406, 198] width 308 height 17
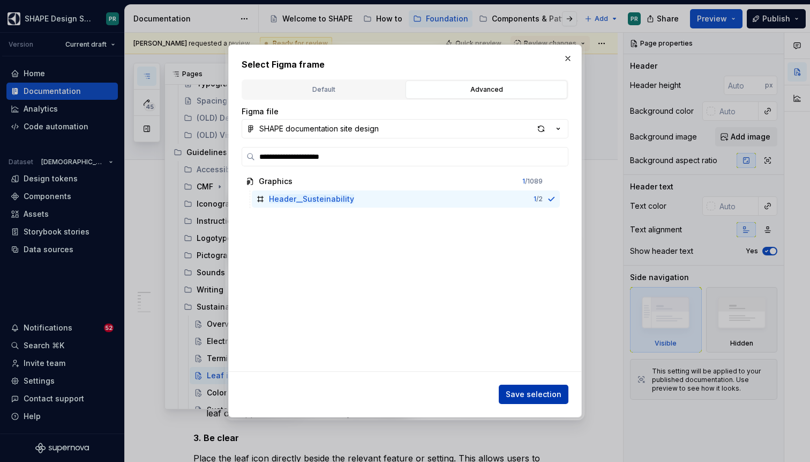
click at [519, 386] on button "Save selection" at bounding box center [534, 393] width 70 height 19
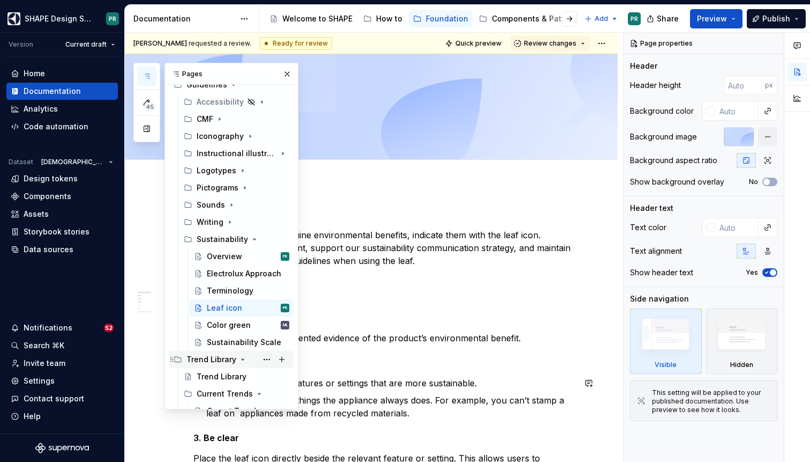
scroll to position [240, 0]
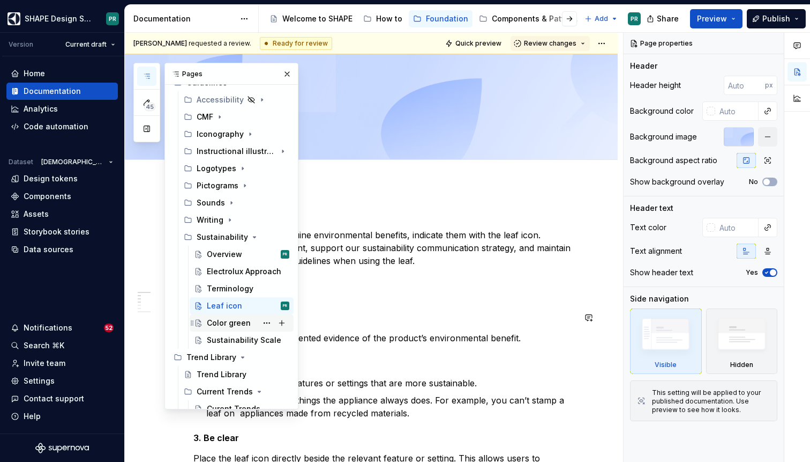
click at [242, 319] on div "Color green" at bounding box center [229, 322] width 44 height 11
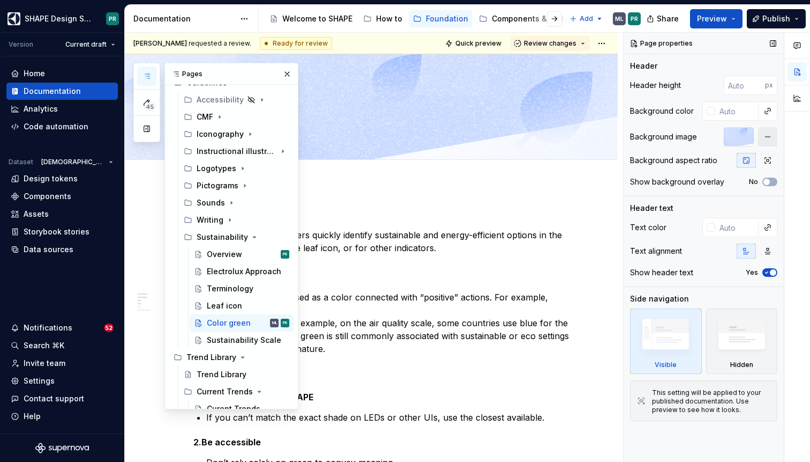
click at [766, 139] on button "button" at bounding box center [767, 136] width 19 height 19
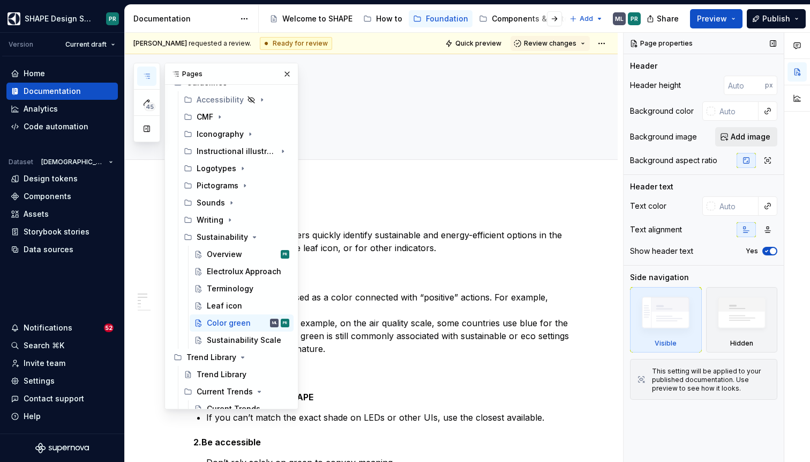
click at [740, 138] on span "Add image" at bounding box center [751, 136] width 40 height 11
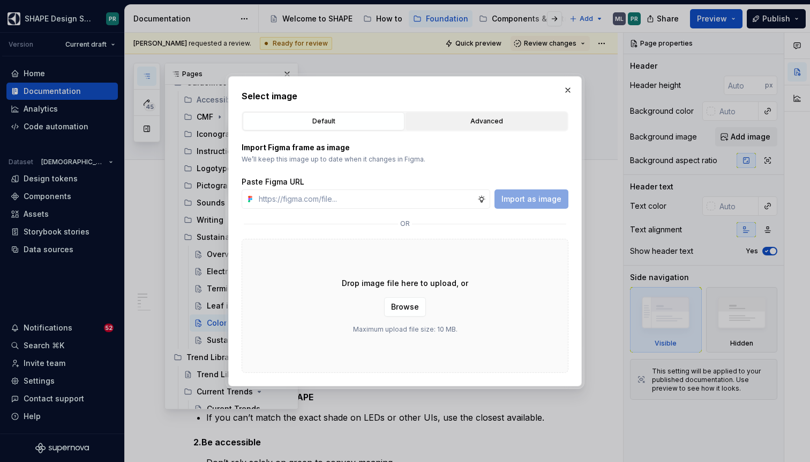
type textarea "*"
click at [486, 118] on div "Advanced" at bounding box center [487, 121] width 154 height 11
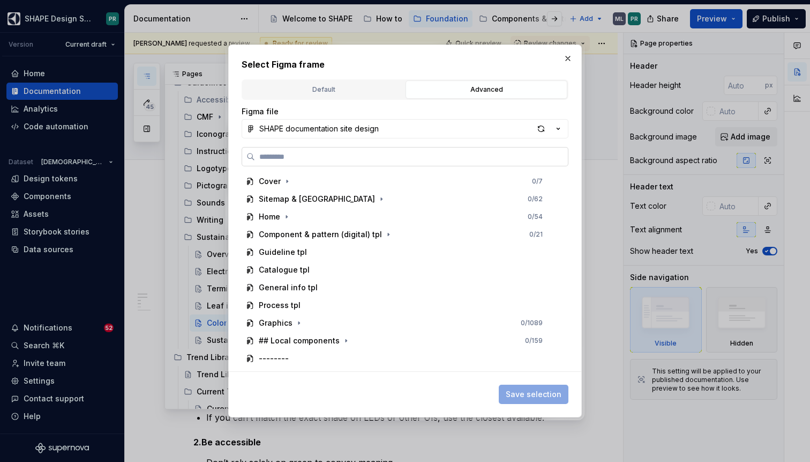
paste input "**********"
type input "**********"
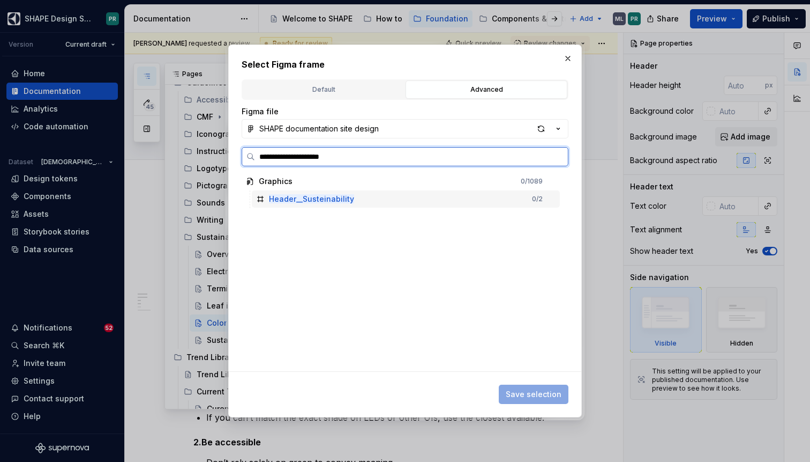
click at [361, 192] on div "Header__Susteinability 0 / 2" at bounding box center [406, 198] width 308 height 17
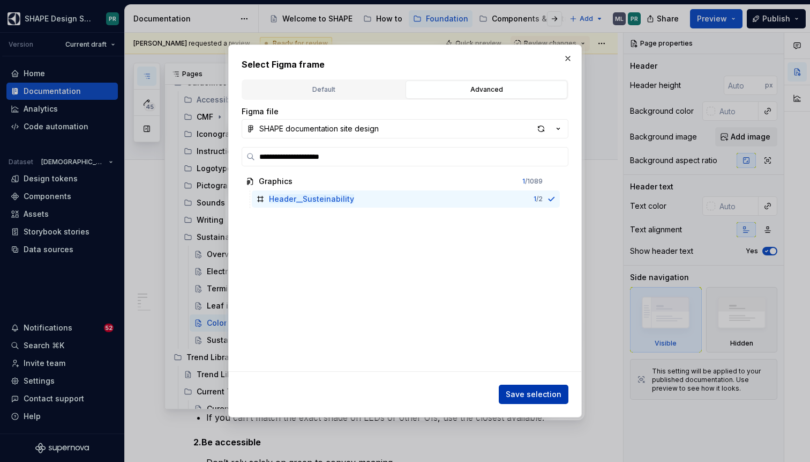
click at [532, 386] on button "Save selection" at bounding box center [534, 393] width 70 height 19
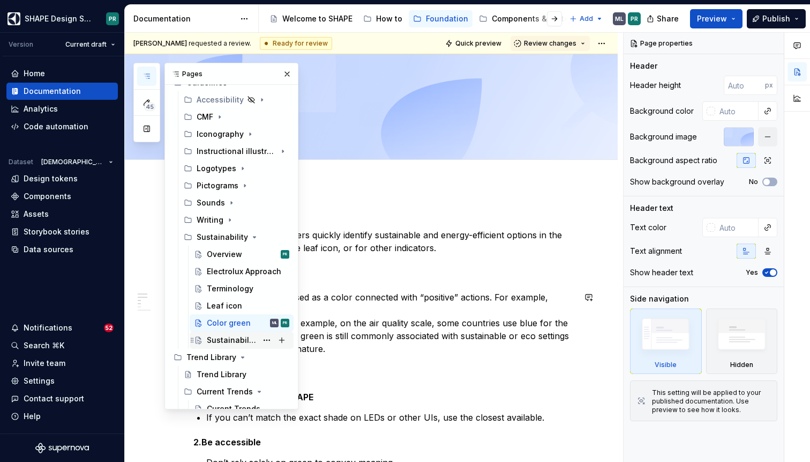
click at [229, 341] on div "Sustainability Scale" at bounding box center [232, 339] width 50 height 11
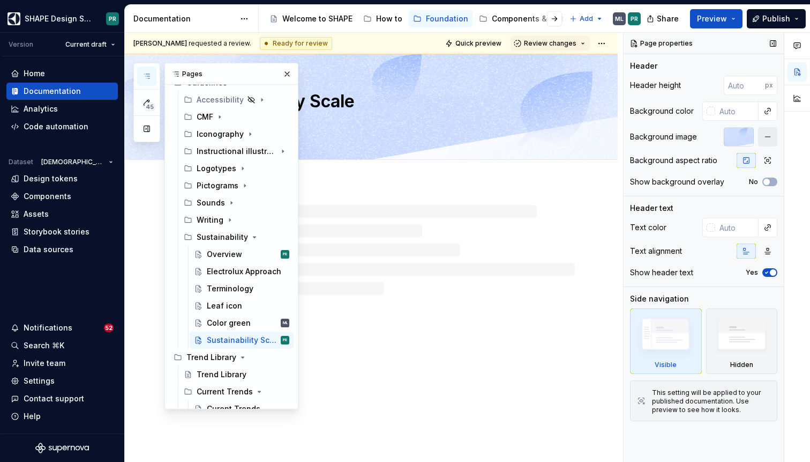
click at [767, 142] on button "button" at bounding box center [767, 136] width 19 height 19
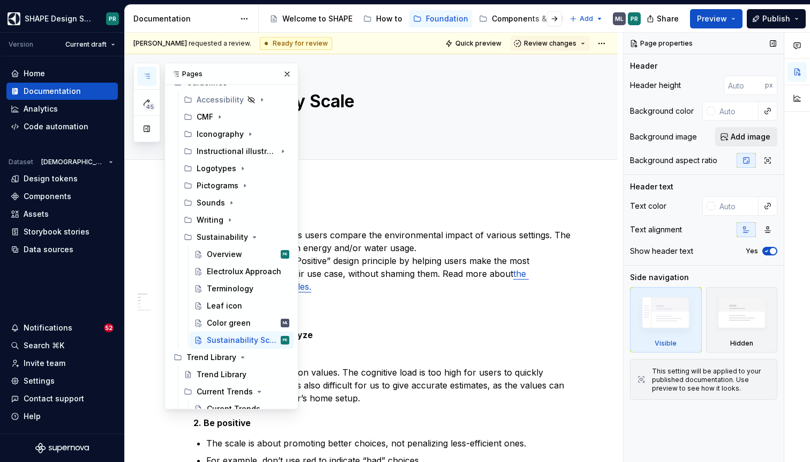
click at [736, 138] on span "Add image" at bounding box center [751, 136] width 40 height 11
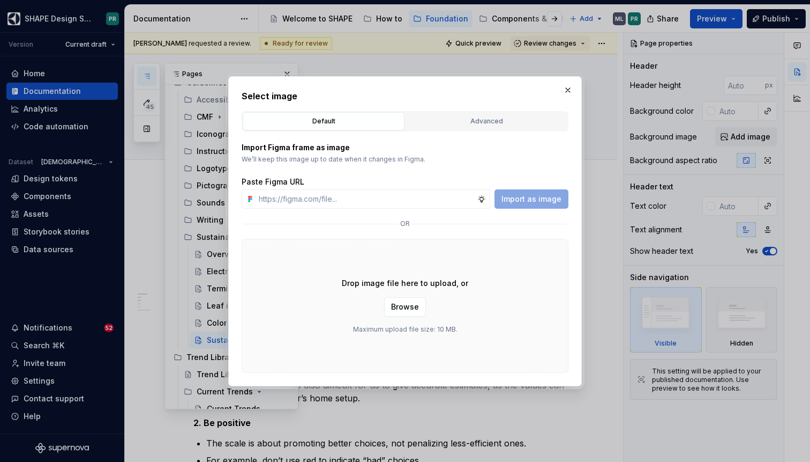
type textarea "*"
click at [511, 117] on div "Advanced" at bounding box center [487, 121] width 154 height 11
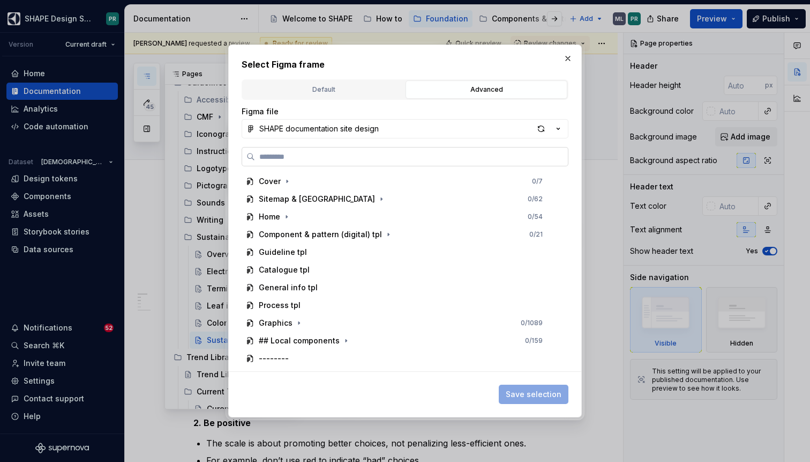
click at [388, 157] on input "search" at bounding box center [411, 156] width 313 height 11
paste input "**********"
type input "**********"
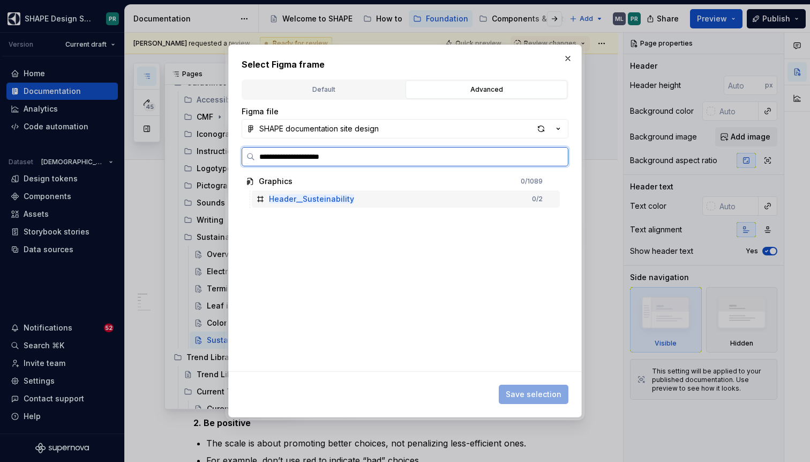
click at [335, 201] on mark "Header__Susteinability" at bounding box center [311, 198] width 85 height 9
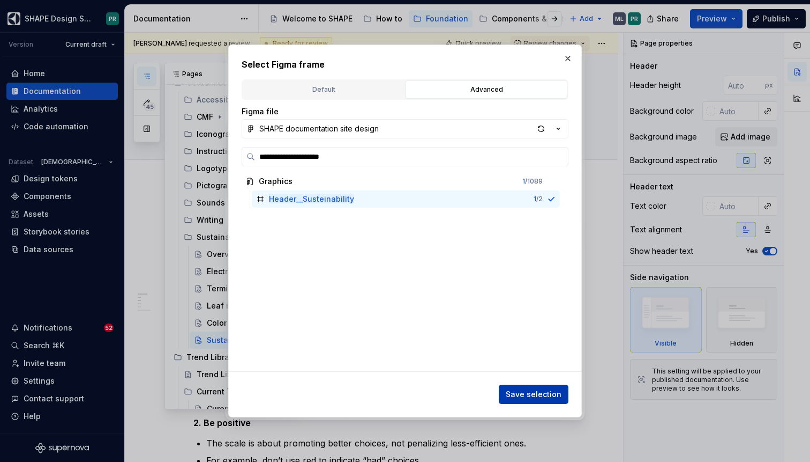
click at [542, 391] on span "Save selection" at bounding box center [534, 394] width 56 height 11
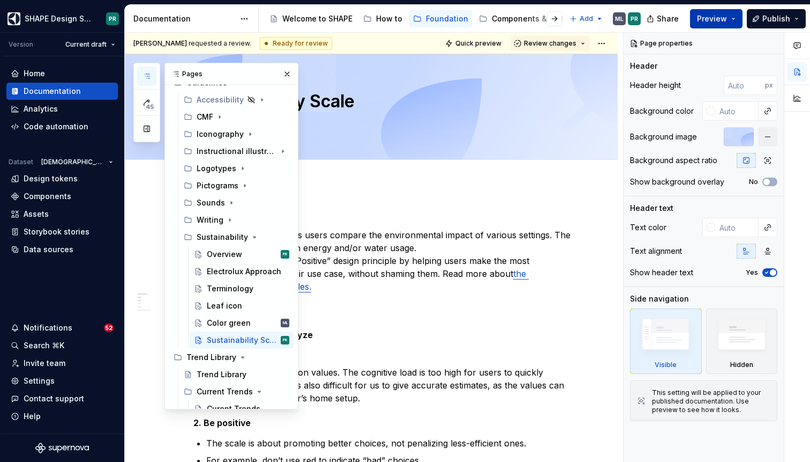
click at [741, 17] on button "Preview" at bounding box center [716, 18] width 53 height 19
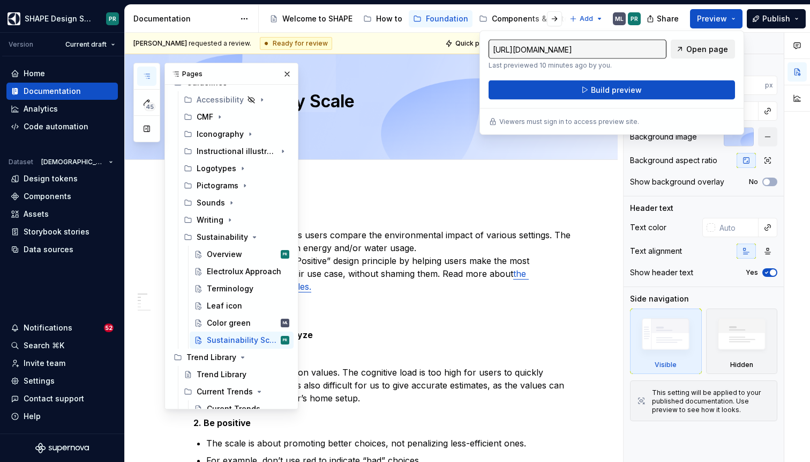
click at [720, 44] on span "Open page" at bounding box center [708, 49] width 42 height 11
click at [239, 251] on div "Overview" at bounding box center [224, 254] width 35 height 11
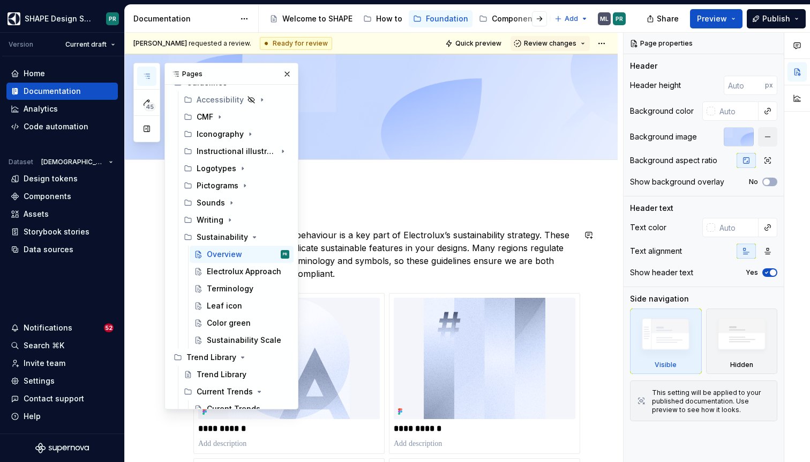
type textarea "*"
click at [369, 272] on p "Encouraging sustainable behaviour is a key part of Electrolux’s sustainability …" at bounding box center [385, 253] width 382 height 51
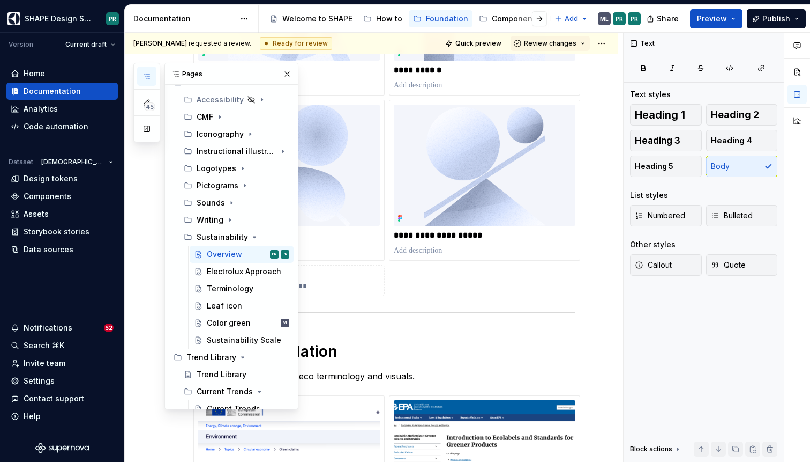
scroll to position [383, 0]
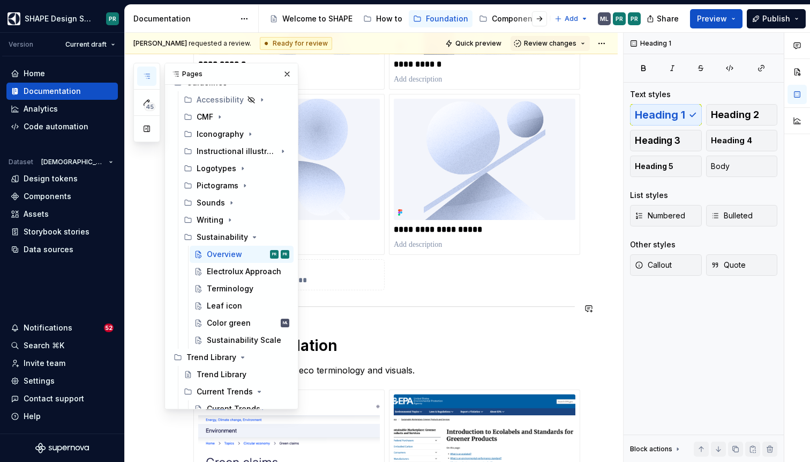
click at [520, 311] on div "**********" at bounding box center [385, 224] width 382 height 796
click at [594, 291] on div "**********" at bounding box center [371, 286] width 493 height 973
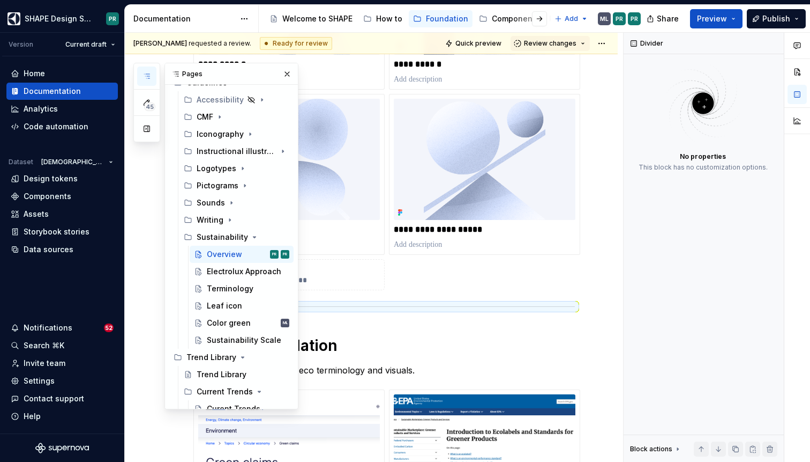
click at [481, 287] on div "**********" at bounding box center [385, 109] width 382 height 361
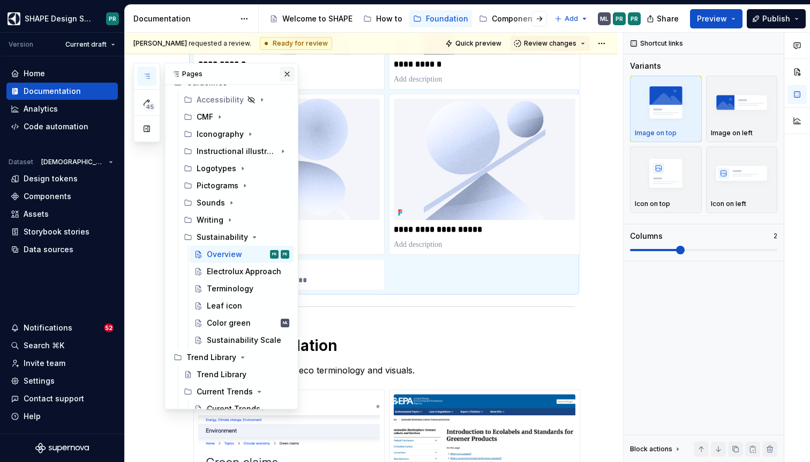
click at [292, 73] on button "button" at bounding box center [287, 73] width 15 height 15
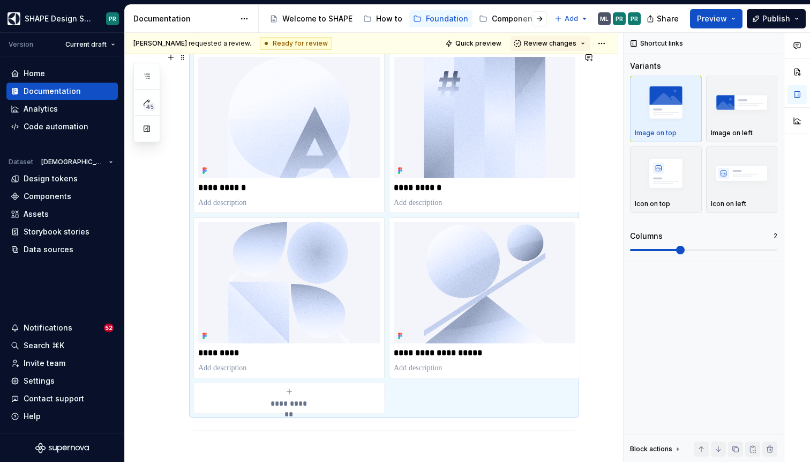
scroll to position [258, 0]
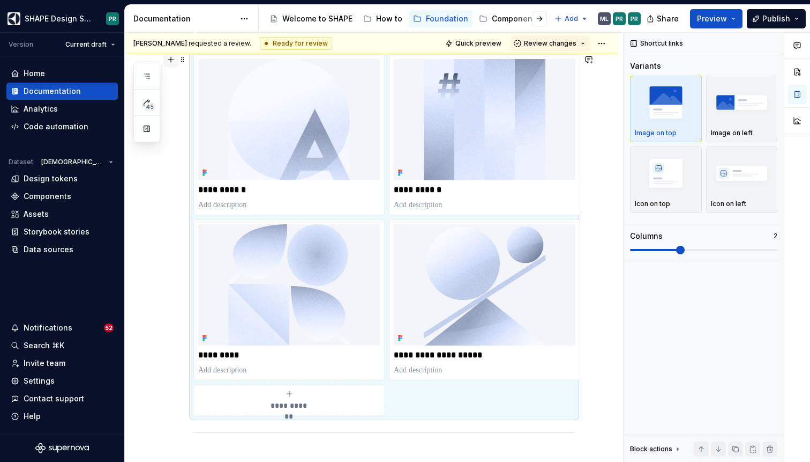
click at [172, 59] on button "button" at bounding box center [170, 59] width 15 height 15
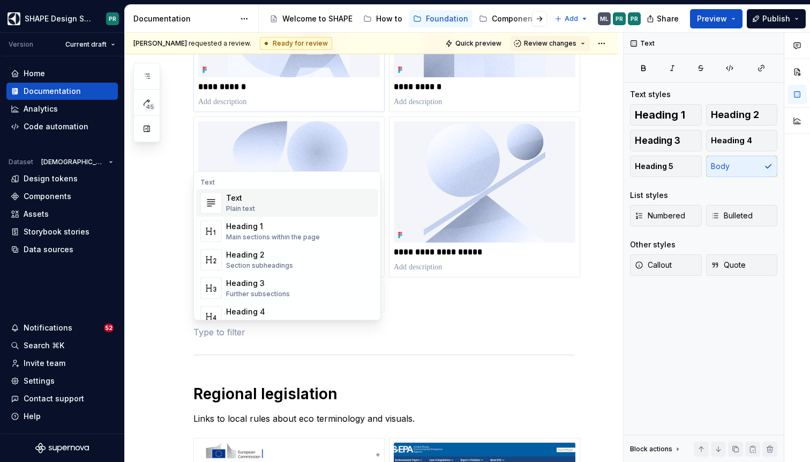
scroll to position [369, 0]
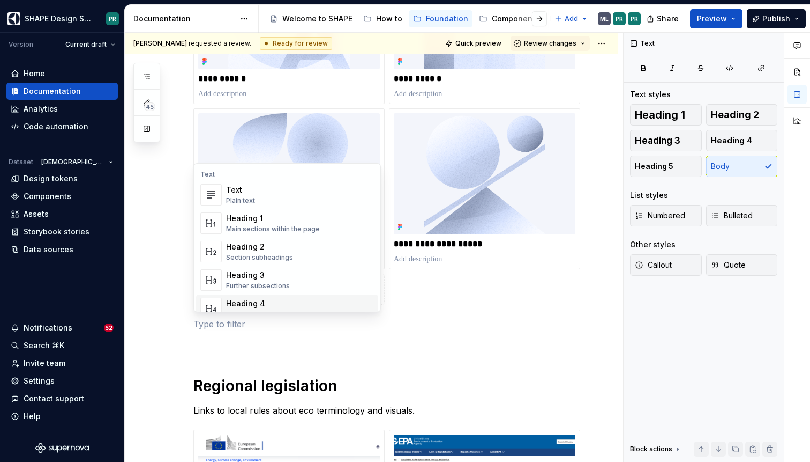
click at [176, 351] on div "**********" at bounding box center [371, 314] width 493 height 999
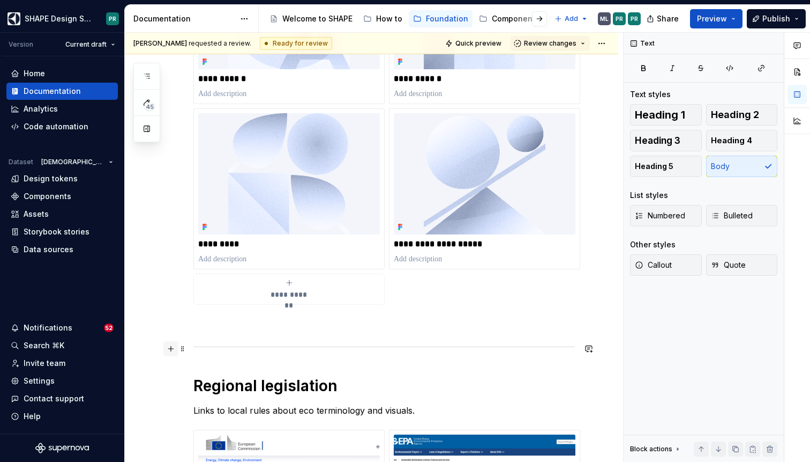
click at [168, 348] on button "button" at bounding box center [170, 348] width 15 height 15
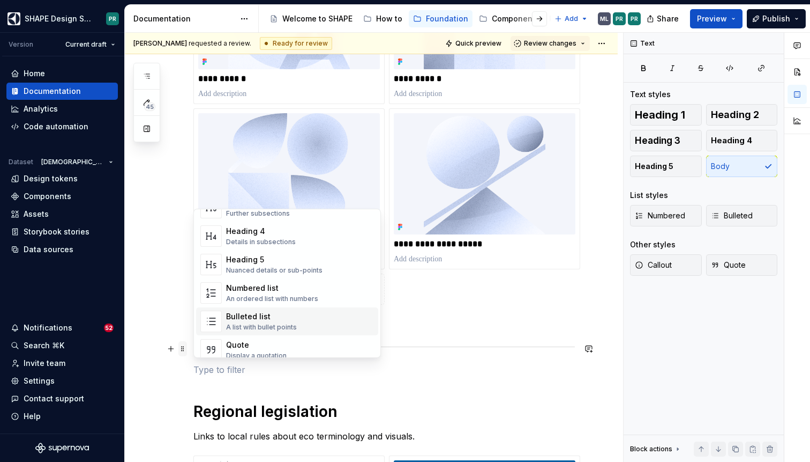
scroll to position [120, 0]
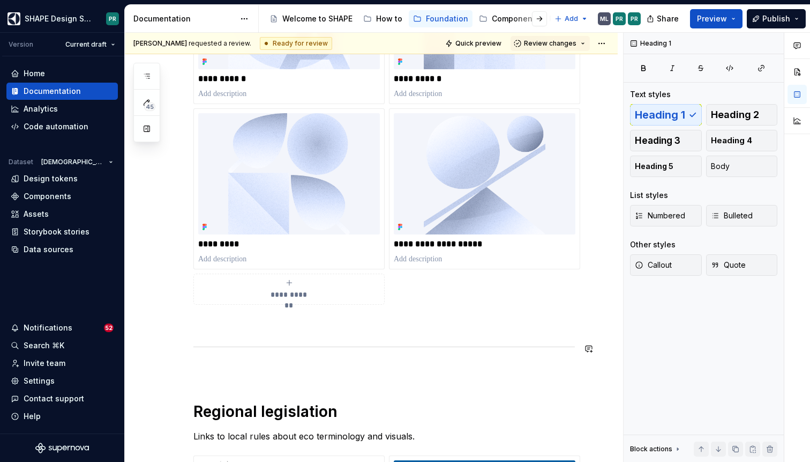
click at [484, 390] on div "**********" at bounding box center [385, 263] width 382 height 847
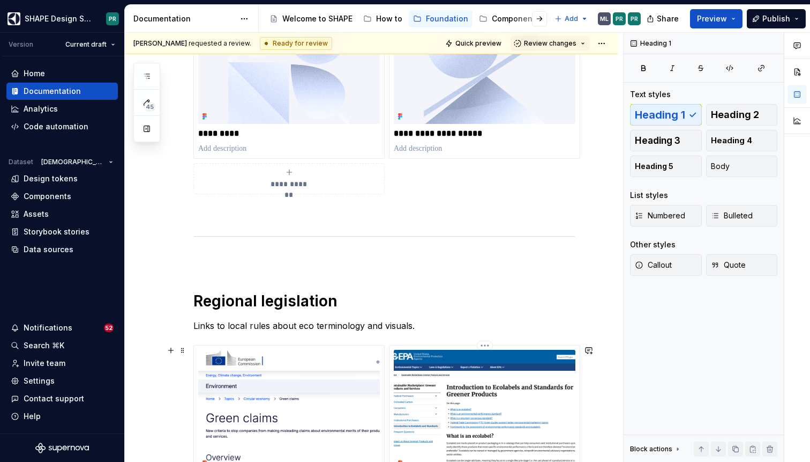
scroll to position [486, 0]
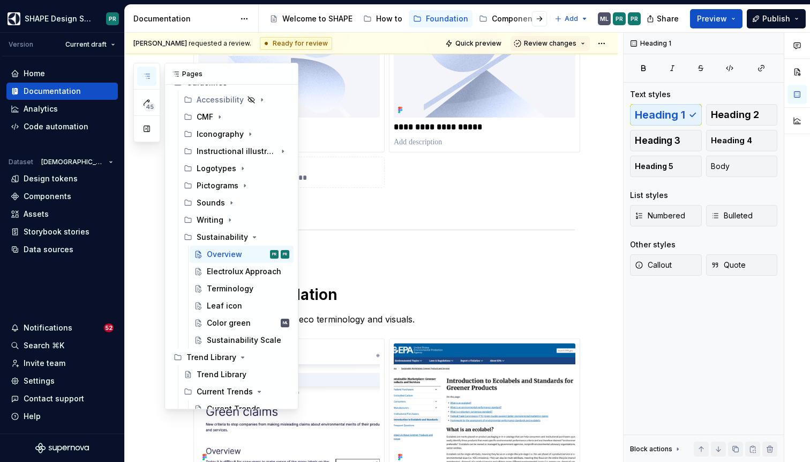
click at [145, 76] on icon "button" at bounding box center [146, 76] width 5 height 4
click at [232, 273] on div "Electrolux Approach" at bounding box center [232, 271] width 50 height 11
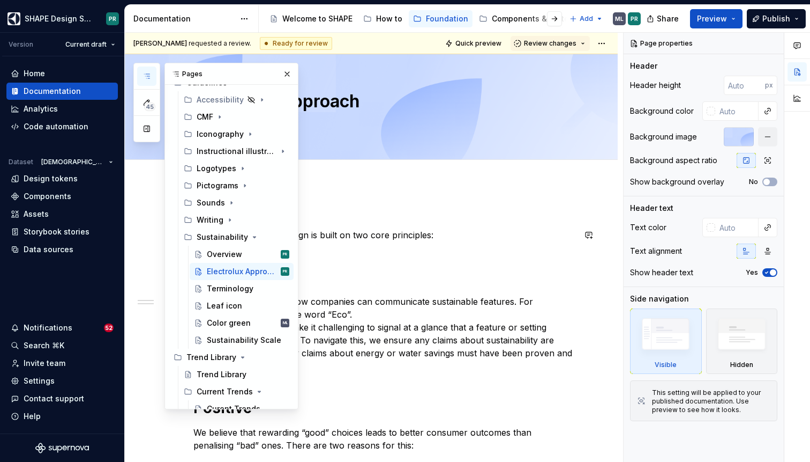
click at [560, 241] on div "Our approach to Eco design is built on two core principles: Verifiable Many mar…" at bounding box center [385, 406] width 382 height 395
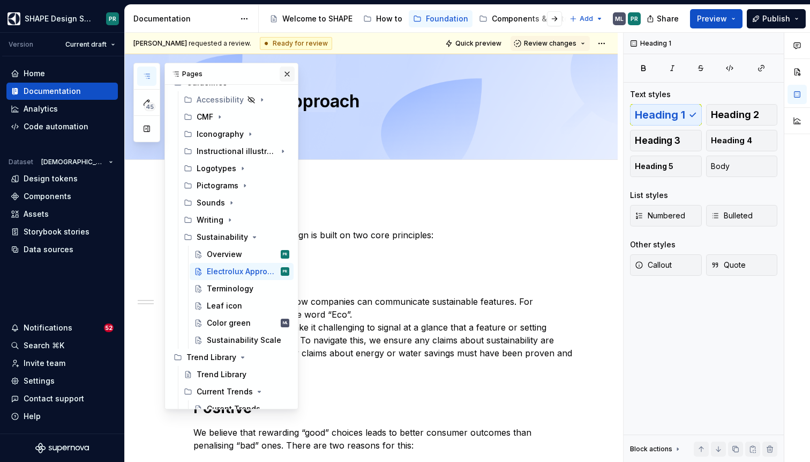
click at [285, 75] on button "button" at bounding box center [287, 73] width 15 height 15
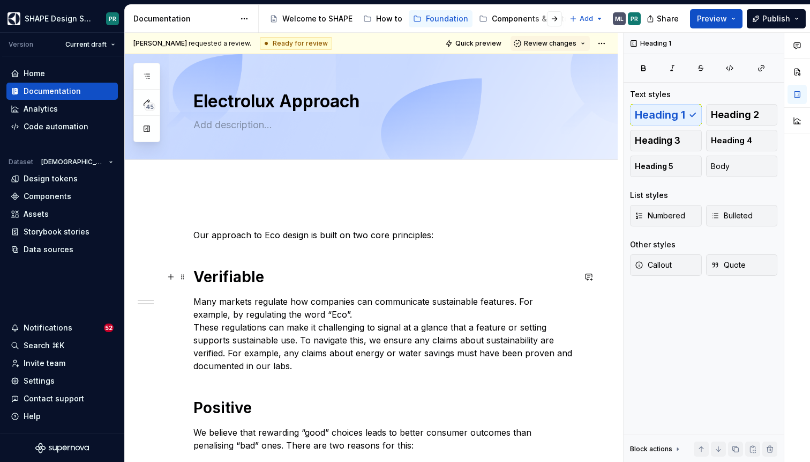
scroll to position [54, 0]
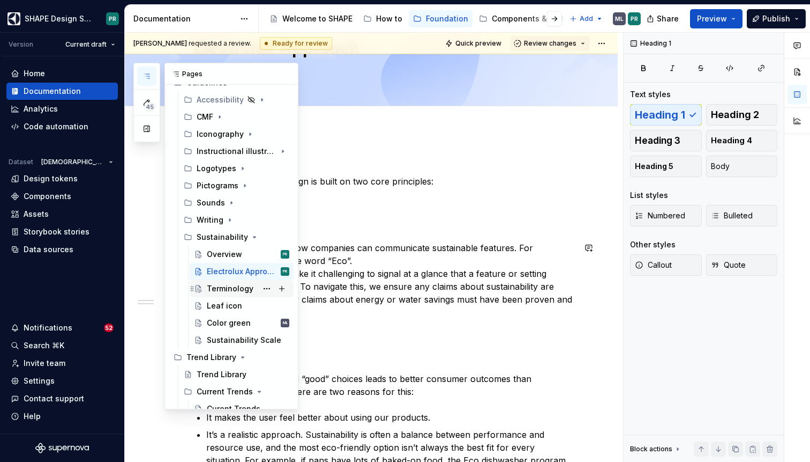
click at [230, 289] on div "Terminology" at bounding box center [230, 288] width 47 height 11
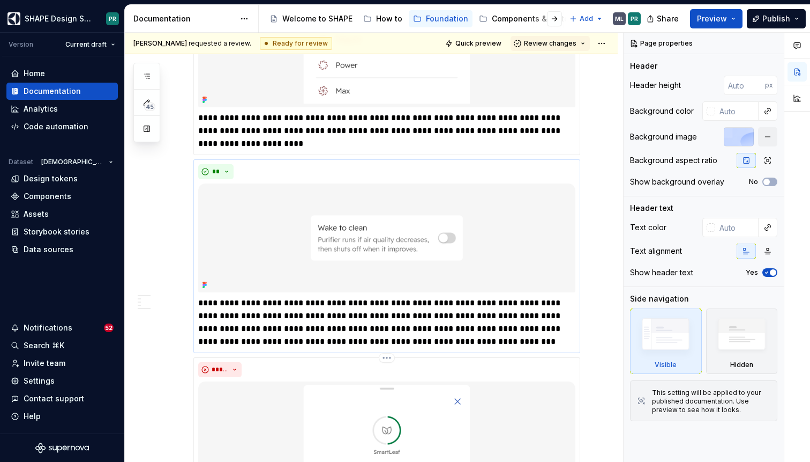
scroll to position [967, 0]
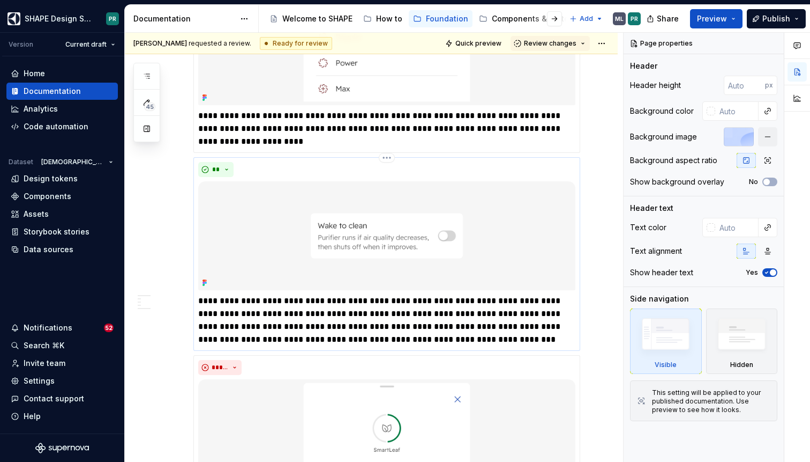
click at [236, 224] on img at bounding box center [386, 235] width 377 height 109
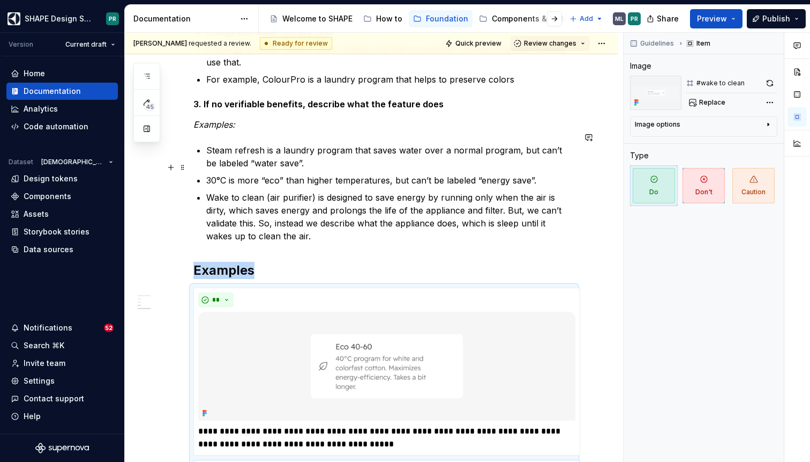
scroll to position [419, 0]
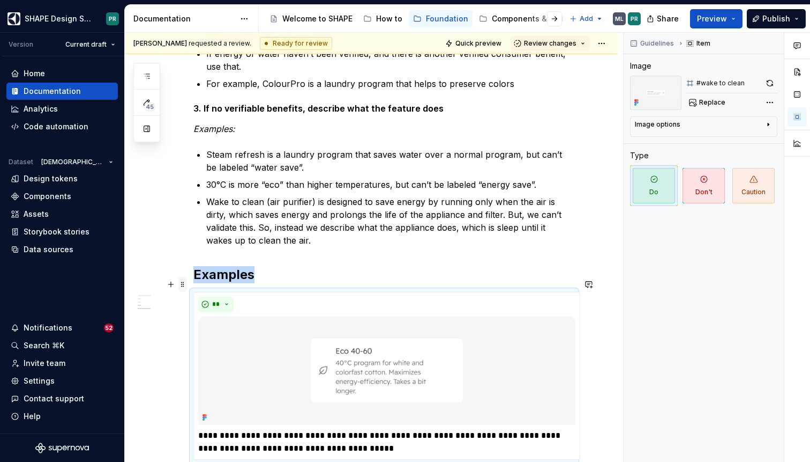
click at [182, 287] on span at bounding box center [182, 284] width 9 height 15
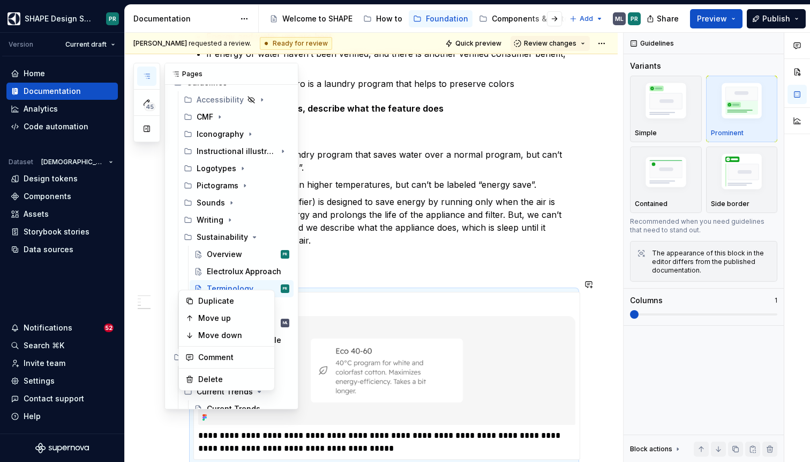
click at [151, 75] on button "button" at bounding box center [146, 75] width 19 height 19
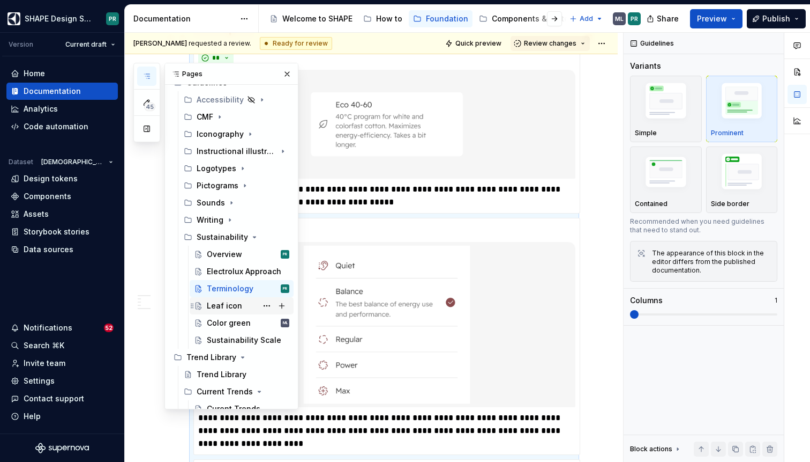
click at [241, 304] on div "Leaf icon" at bounding box center [248, 305] width 83 height 15
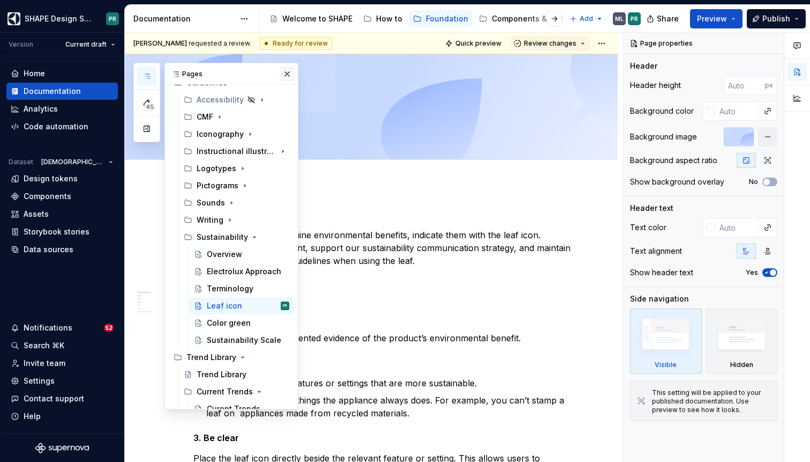
click at [287, 73] on button "button" at bounding box center [287, 73] width 15 height 15
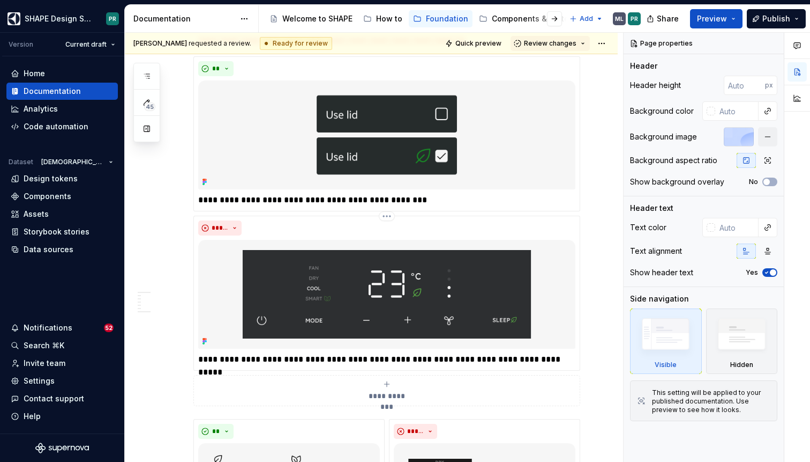
scroll to position [539, 0]
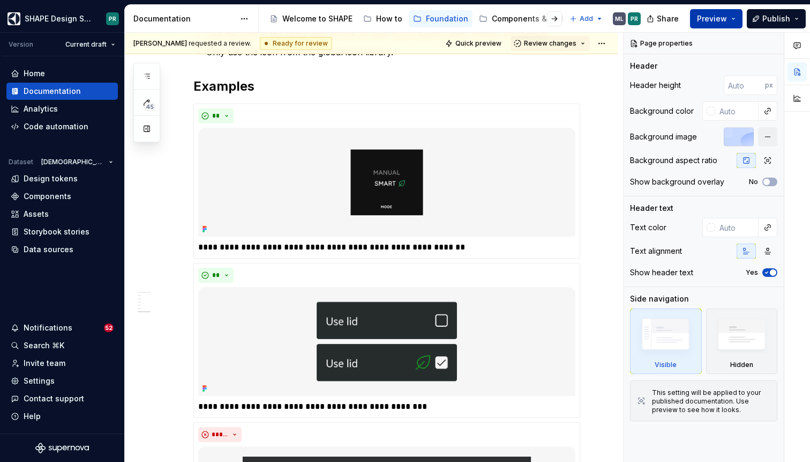
click at [735, 17] on button "Preview" at bounding box center [716, 18] width 53 height 19
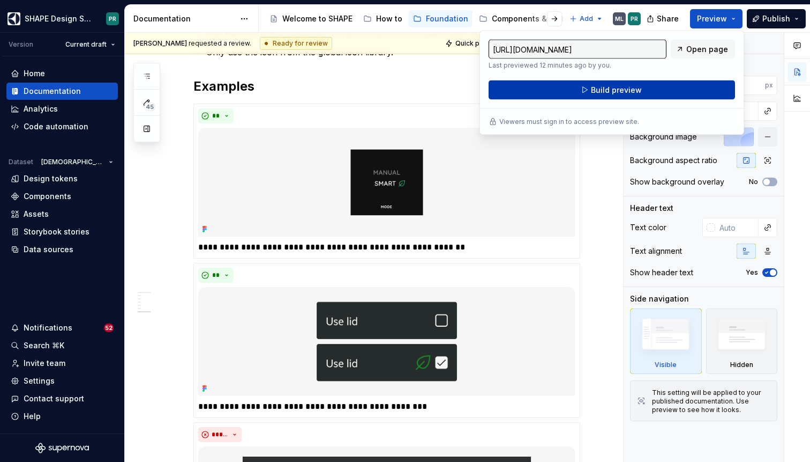
click at [659, 92] on button "Build preview" at bounding box center [612, 89] width 247 height 19
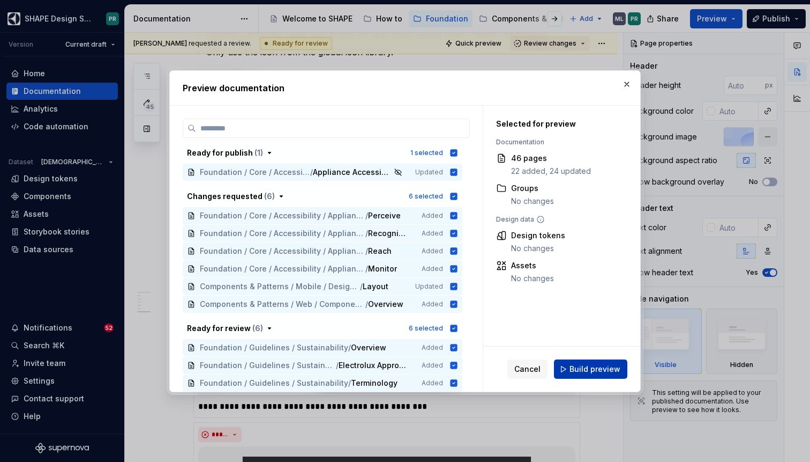
click at [603, 373] on span "Build preview" at bounding box center [595, 368] width 51 height 11
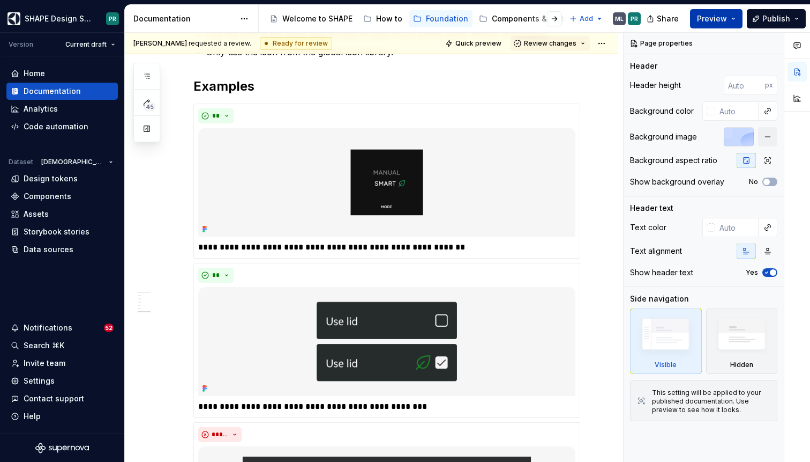
click at [739, 17] on button "Preview" at bounding box center [716, 18] width 53 height 19
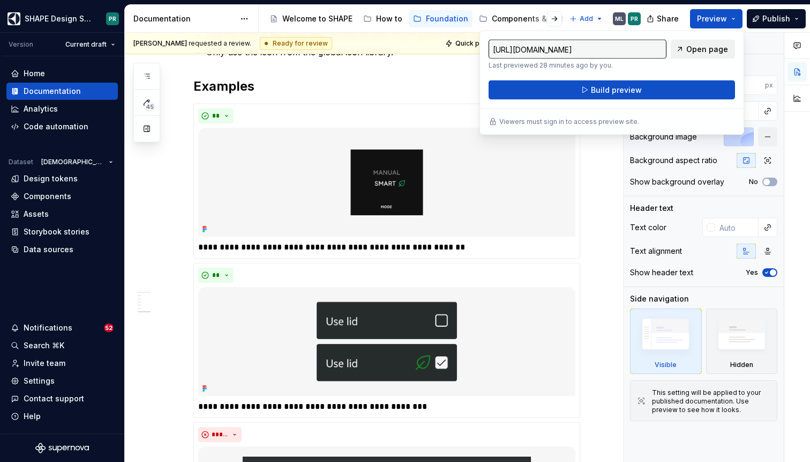
click at [706, 46] on span "Open page" at bounding box center [708, 49] width 42 height 11
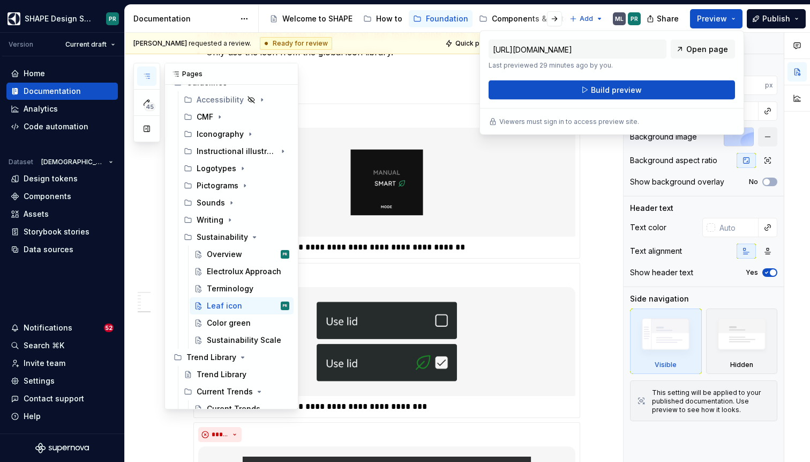
click at [143, 68] on button "button" at bounding box center [146, 75] width 19 height 19
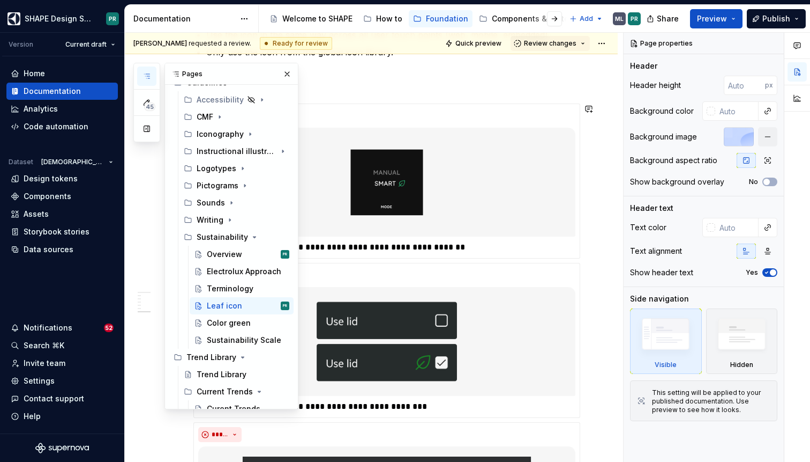
click at [585, 257] on div "When features have genuine environmental benefits, indicate them with the leaf …" at bounding box center [371, 356] width 493 height 1423
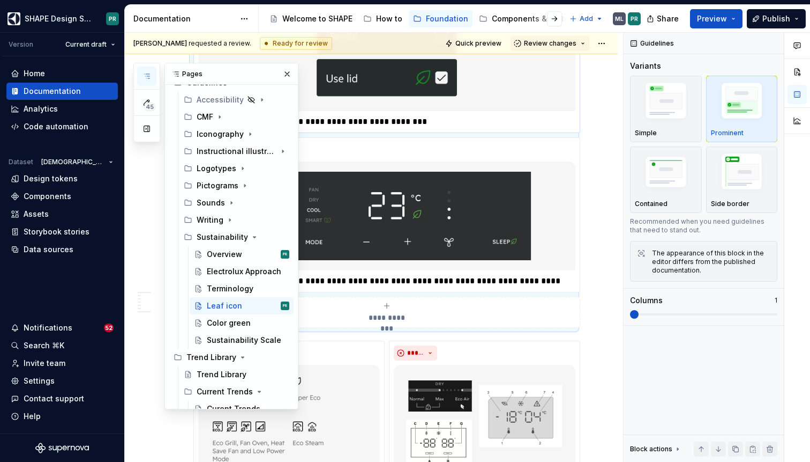
scroll to position [908, 0]
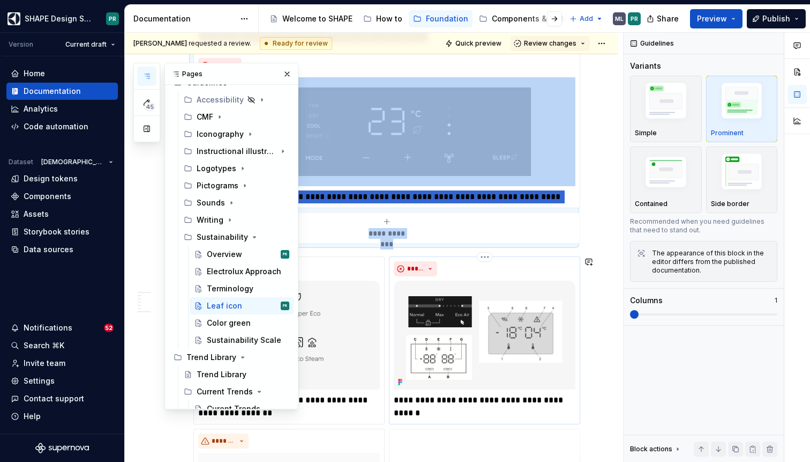
click at [508, 270] on div "*****" at bounding box center [485, 268] width 182 height 15
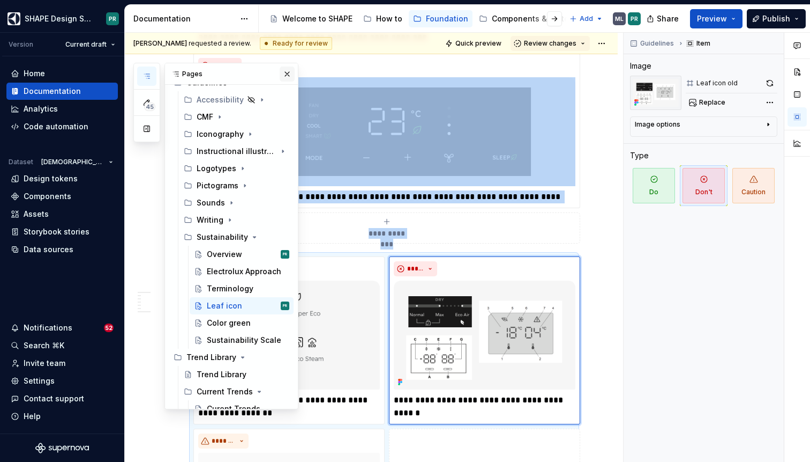
click at [282, 70] on button "button" at bounding box center [287, 73] width 15 height 15
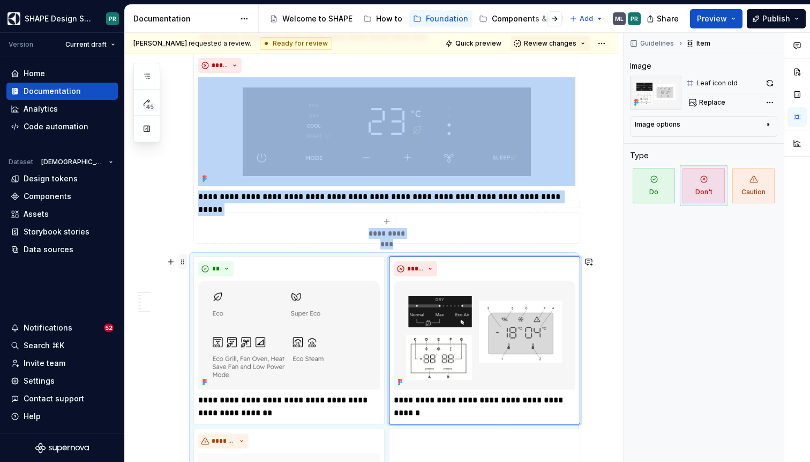
click at [184, 262] on span at bounding box center [182, 261] width 9 height 15
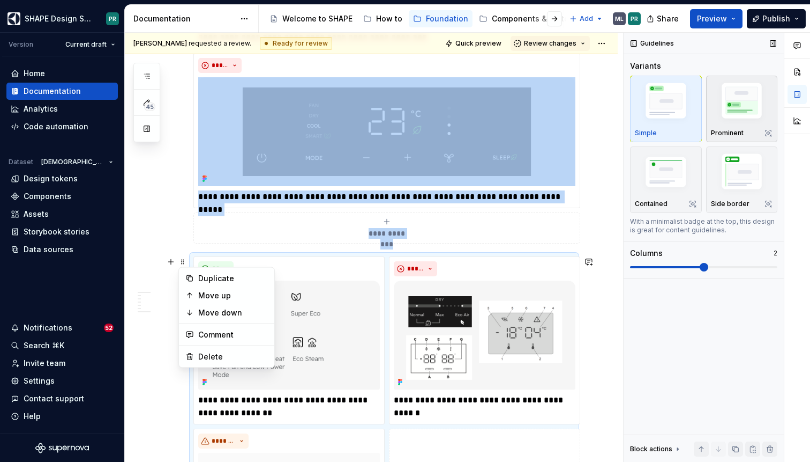
click at [748, 124] on img "button" at bounding box center [742, 102] width 62 height 47
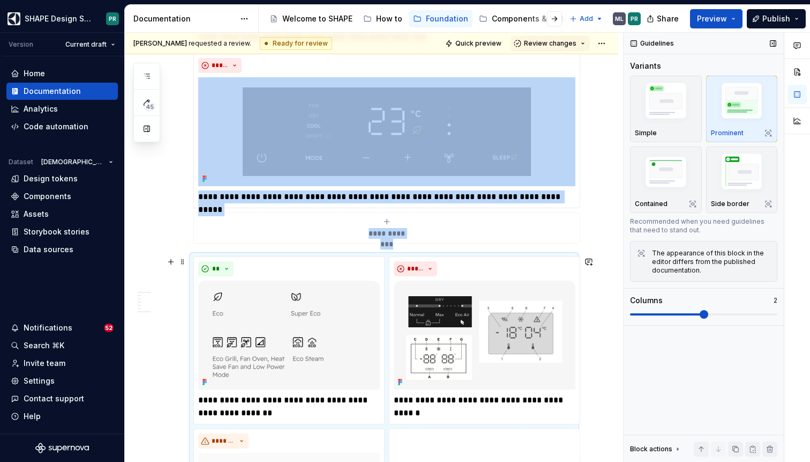
scroll to position [993, 0]
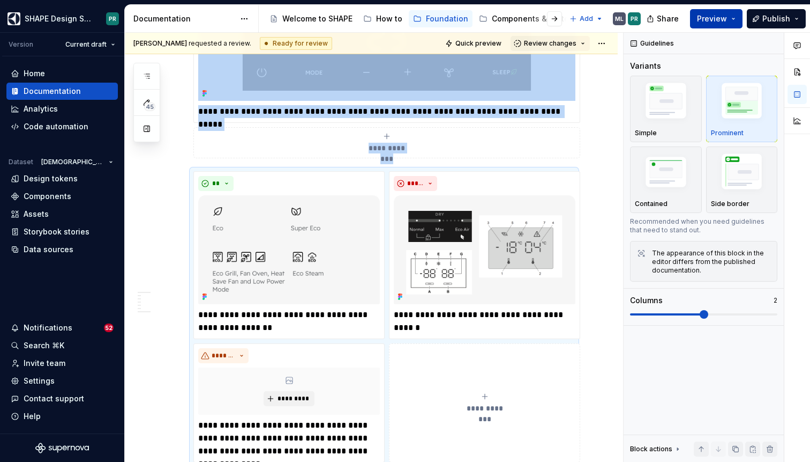
click at [732, 14] on button "Preview" at bounding box center [716, 18] width 53 height 19
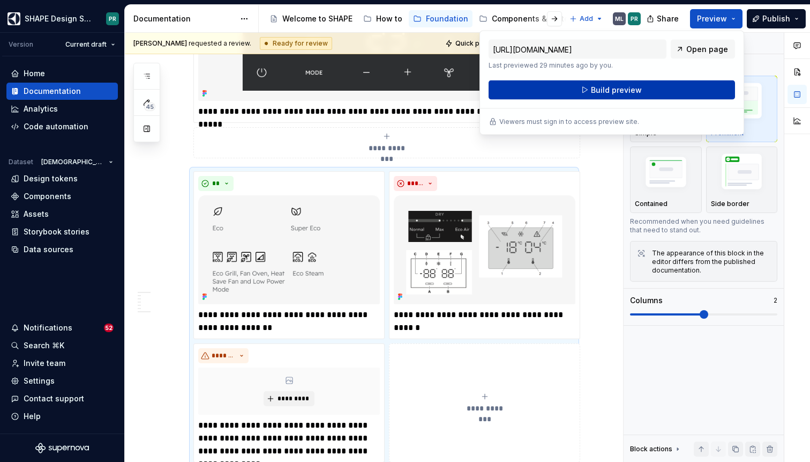
click at [656, 86] on button "Build preview" at bounding box center [612, 89] width 247 height 19
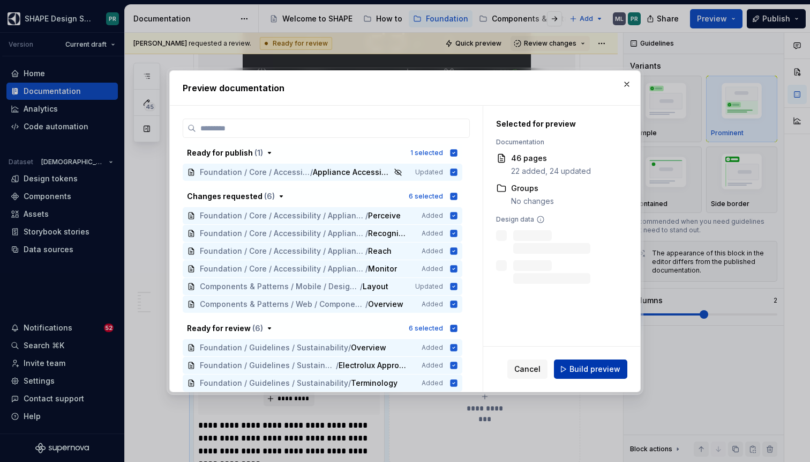
click at [588, 368] on span "Build preview" at bounding box center [595, 368] width 51 height 11
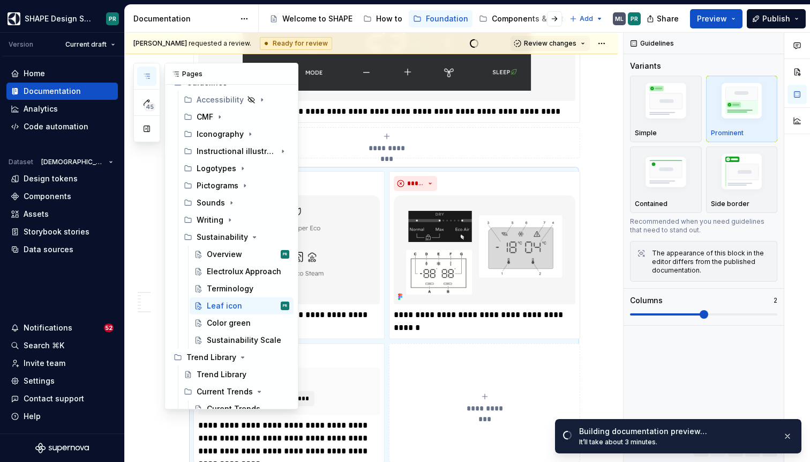
click at [147, 79] on icon "button" at bounding box center [147, 76] width 9 height 9
click at [222, 239] on div "Sustainability" at bounding box center [222, 237] width 50 height 11
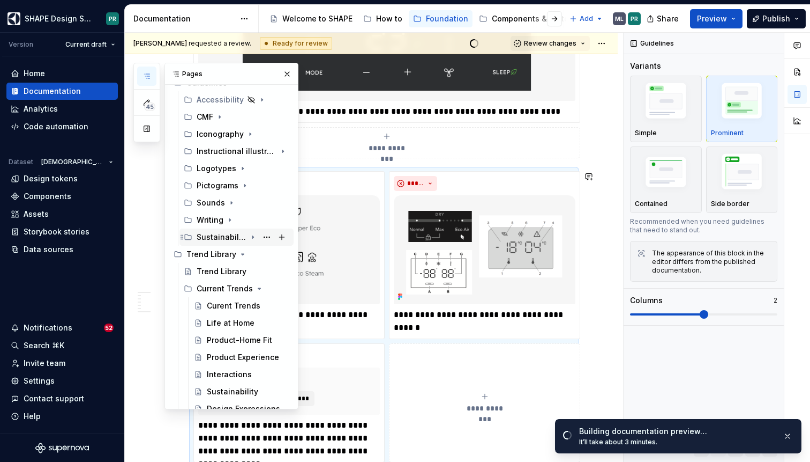
click at [252, 238] on icon "Page tree" at bounding box center [253, 237] width 9 height 9
click at [265, 237] on button "Page tree" at bounding box center [266, 236] width 15 height 15
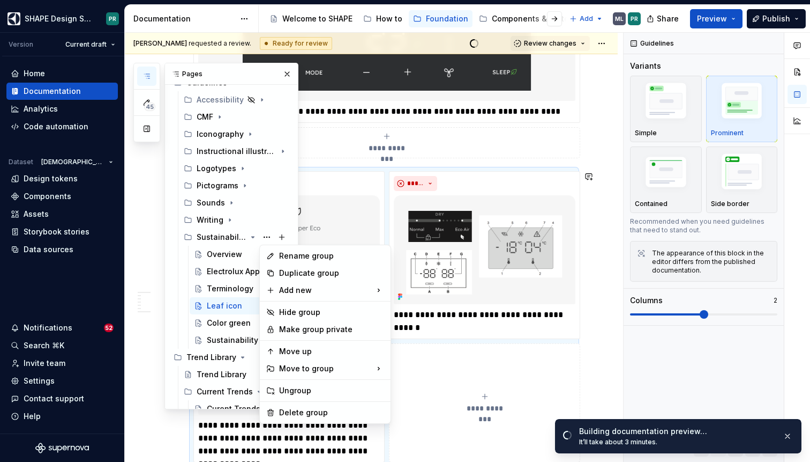
click at [231, 252] on div "45 Pages Add Accessibility guide for tree Page tree. Navigate the tree with the…" at bounding box center [215, 236] width 165 height 346
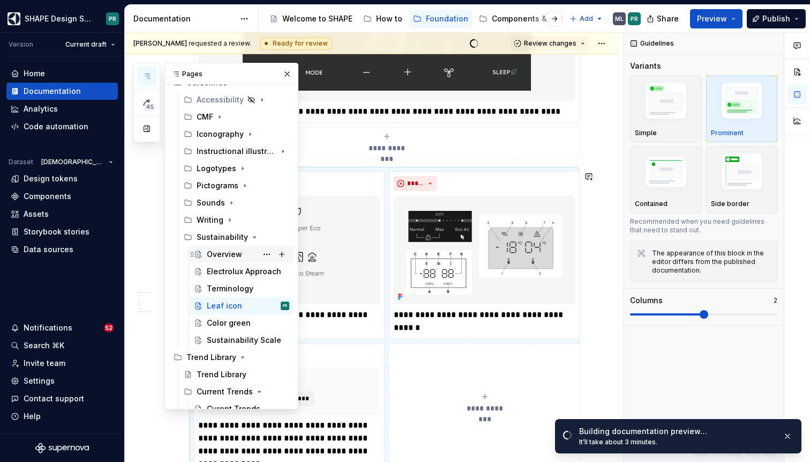
click at [221, 252] on div "Overview" at bounding box center [224, 254] width 35 height 11
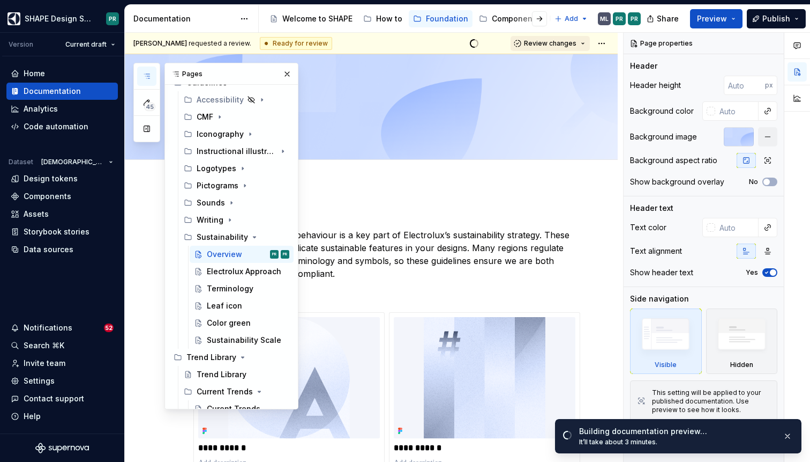
click at [590, 43] on button "Review changes" at bounding box center [550, 43] width 79 height 15
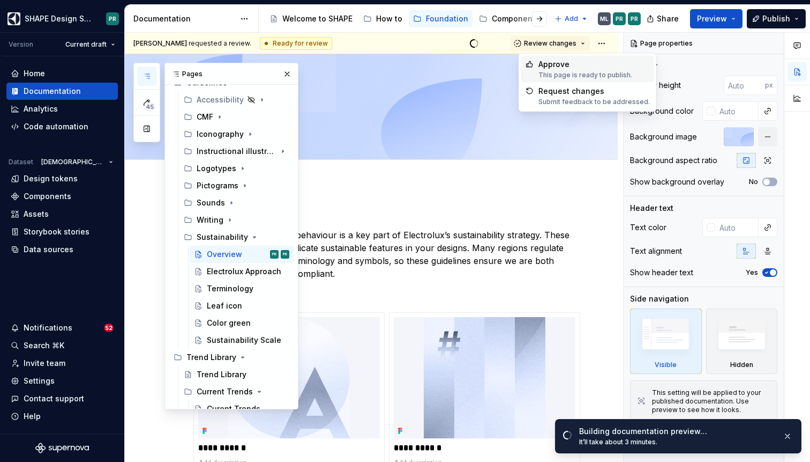
click at [595, 65] on div "Approve" at bounding box center [586, 64] width 94 height 11
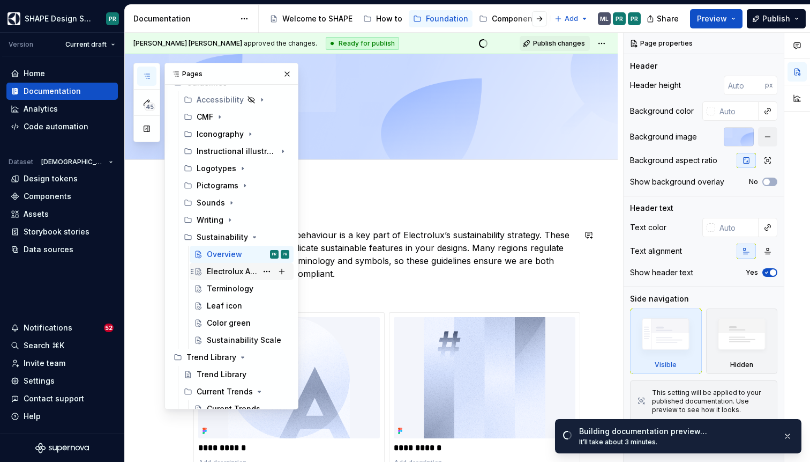
click at [215, 278] on div "Electrolux Approach" at bounding box center [248, 271] width 83 height 15
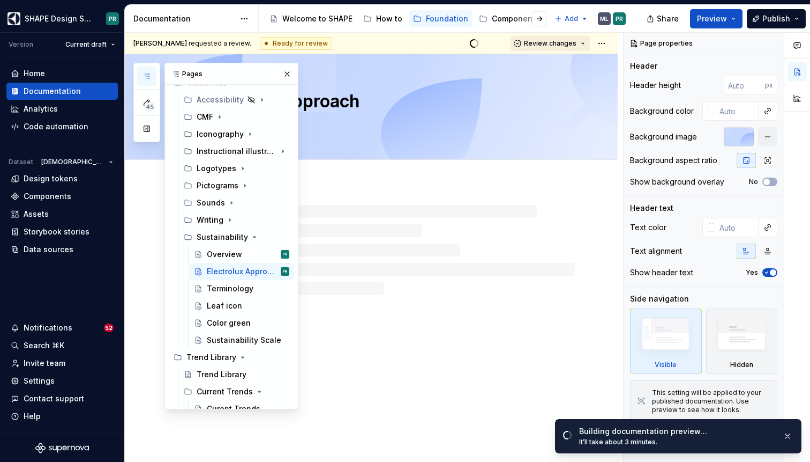
click at [556, 44] on span "Review changes" at bounding box center [550, 43] width 53 height 9
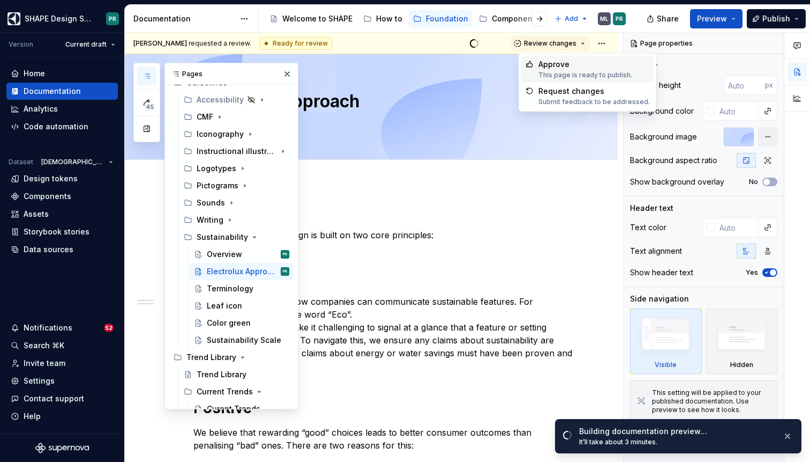
click at [559, 68] on div "Approve" at bounding box center [586, 64] width 94 height 11
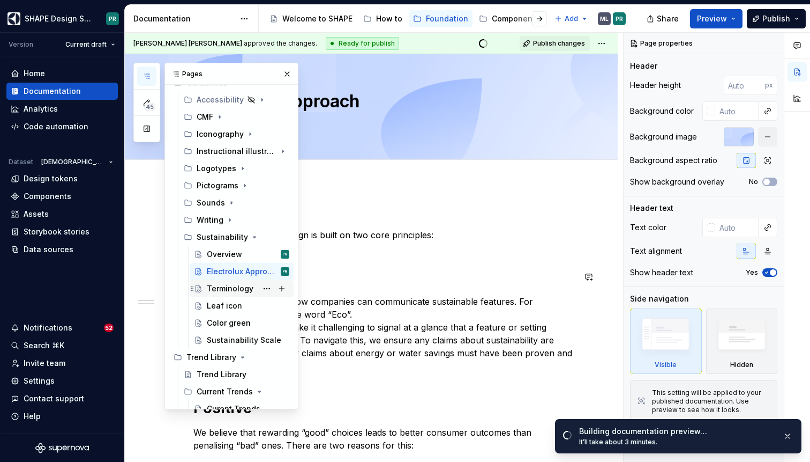
click at [221, 283] on div "Terminology" at bounding box center [230, 288] width 47 height 11
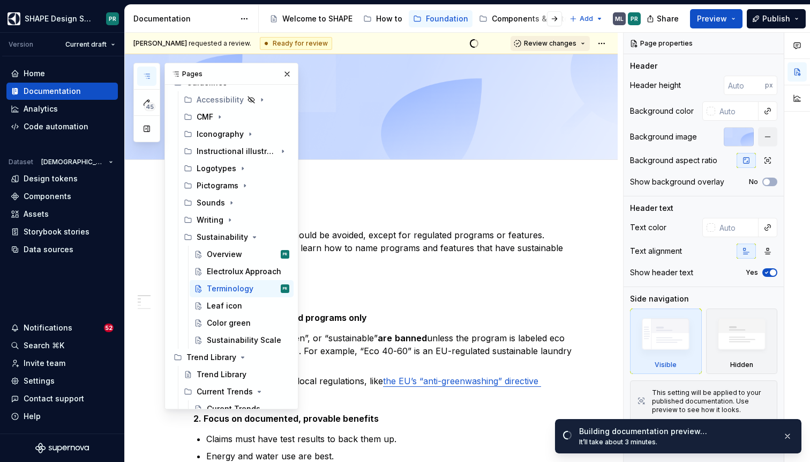
click at [553, 40] on span "Review changes" at bounding box center [550, 43] width 53 height 9
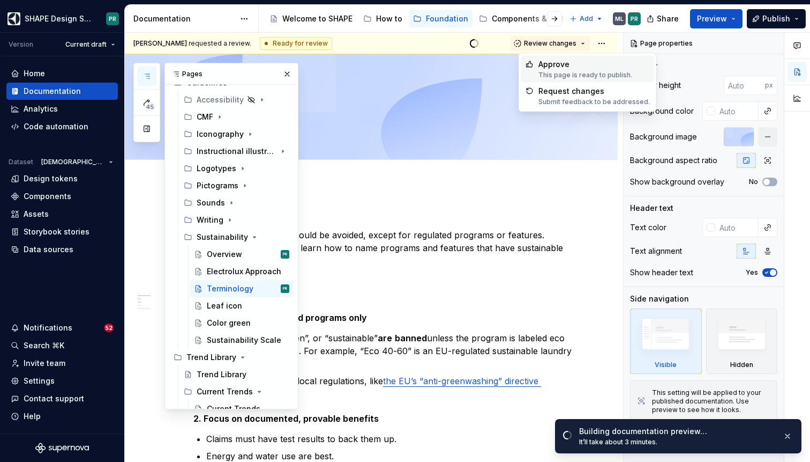
click at [568, 66] on div "Approve" at bounding box center [586, 64] width 94 height 11
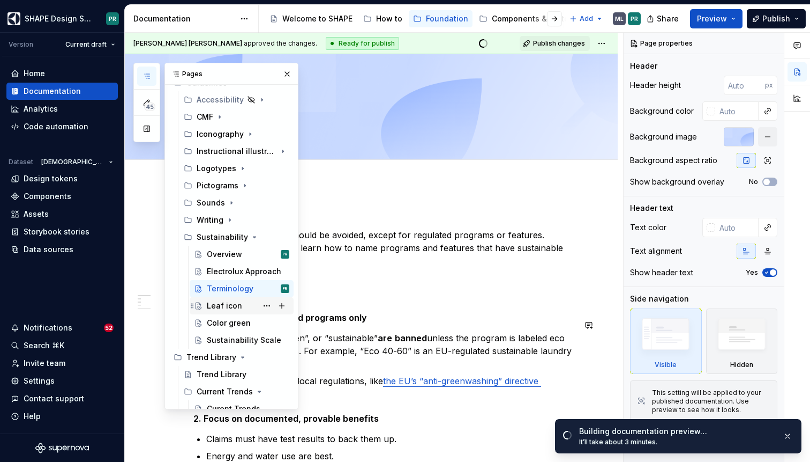
click at [239, 309] on div "Leaf icon" at bounding box center [224, 305] width 35 height 11
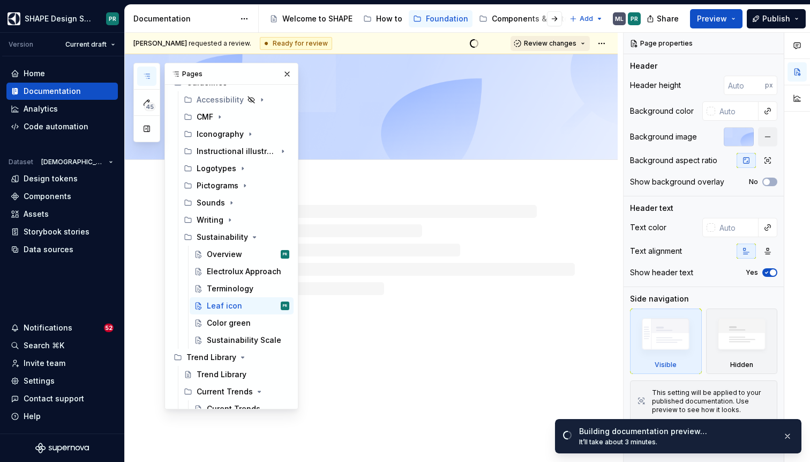
click at [563, 41] on span "Review changes" at bounding box center [550, 43] width 53 height 9
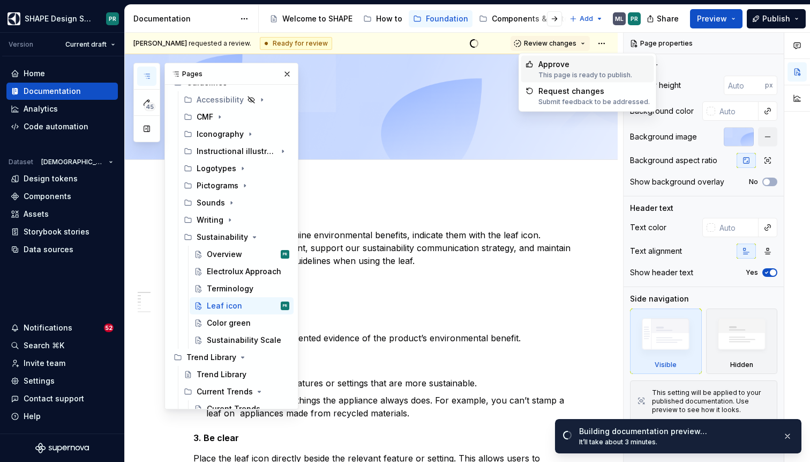
click at [557, 56] on span "Approve This page is ready to publish." at bounding box center [588, 69] width 133 height 27
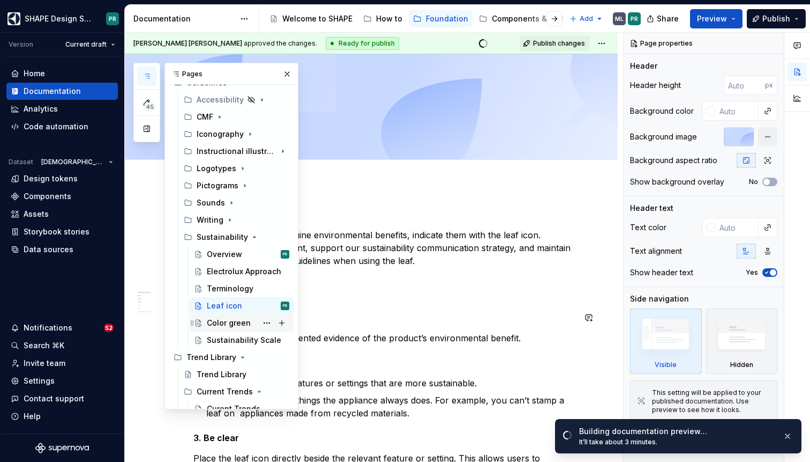
click at [231, 323] on div "Color green" at bounding box center [229, 322] width 44 height 11
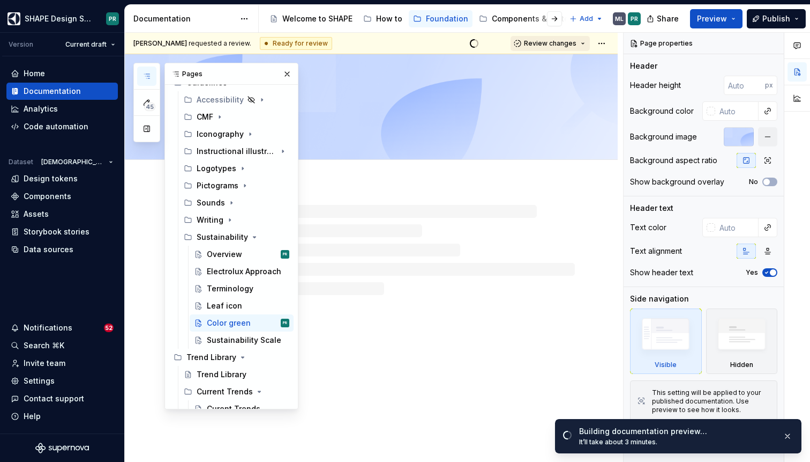
click at [561, 41] on span "Review changes" at bounding box center [550, 43] width 53 height 9
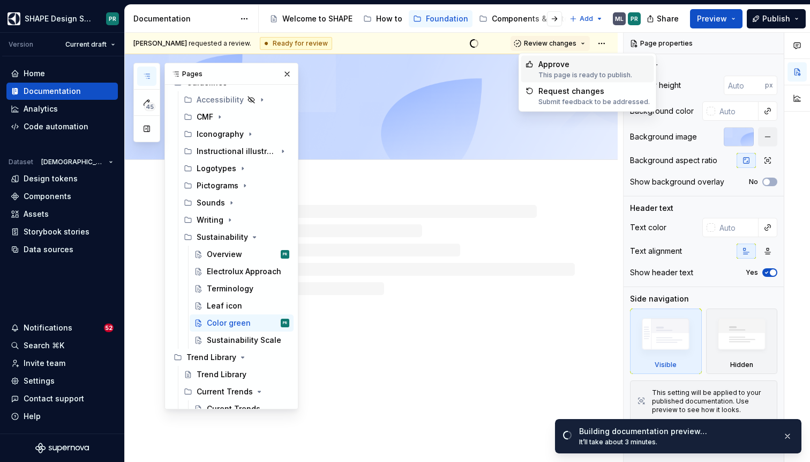
click at [551, 68] on div "Approve" at bounding box center [586, 64] width 94 height 11
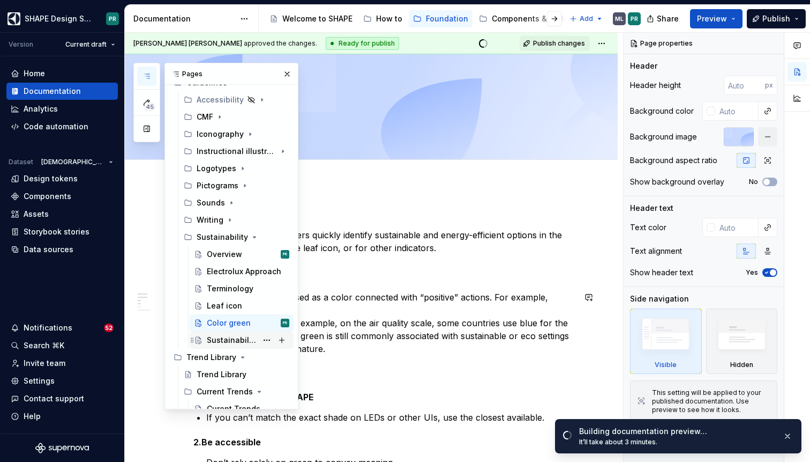
click at [242, 341] on div "Sustainability Scale" at bounding box center [232, 339] width 50 height 11
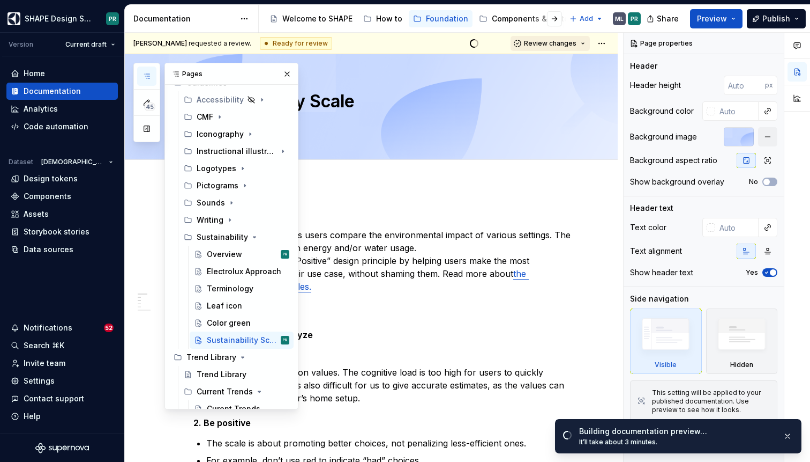
click at [564, 42] on span "Review changes" at bounding box center [550, 43] width 53 height 9
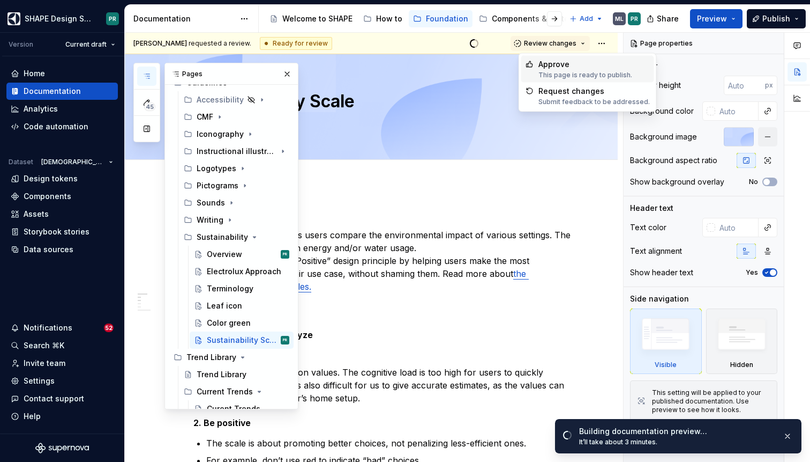
click at [564, 61] on div "Approve" at bounding box center [586, 64] width 94 height 11
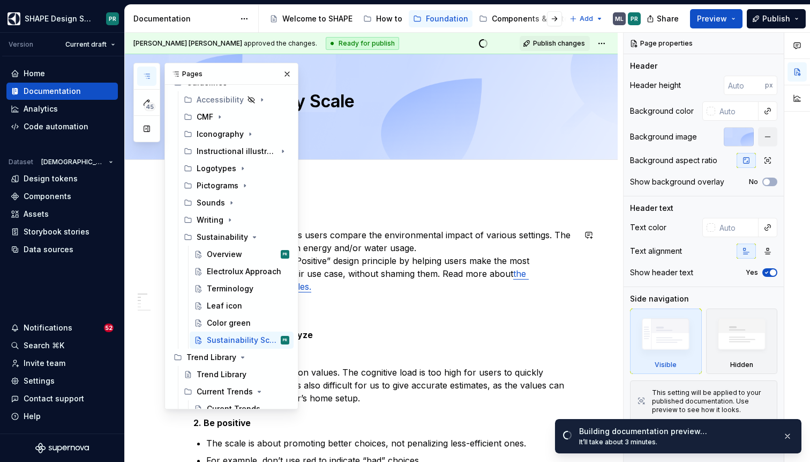
type textarea "*"
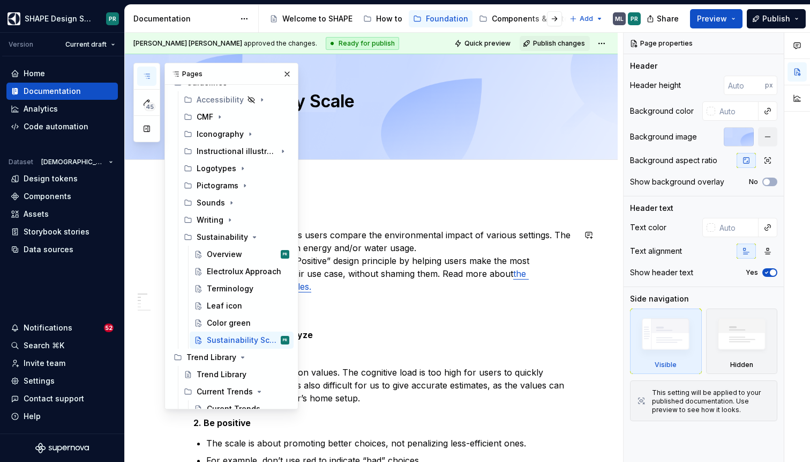
type textarea "*"
